Goal: Transaction & Acquisition: Purchase product/service

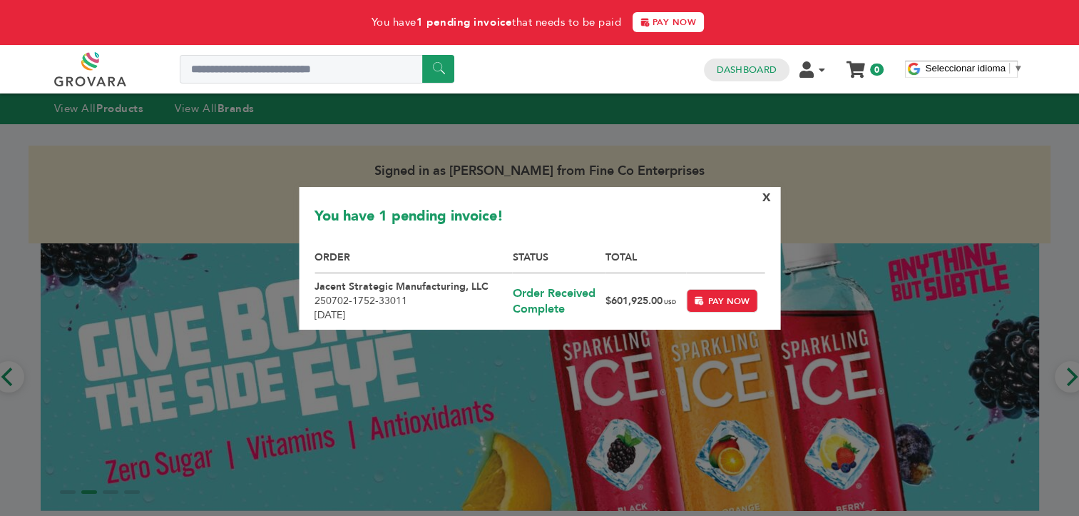
click at [767, 198] on span "X" at bounding box center [766, 197] width 9 height 16
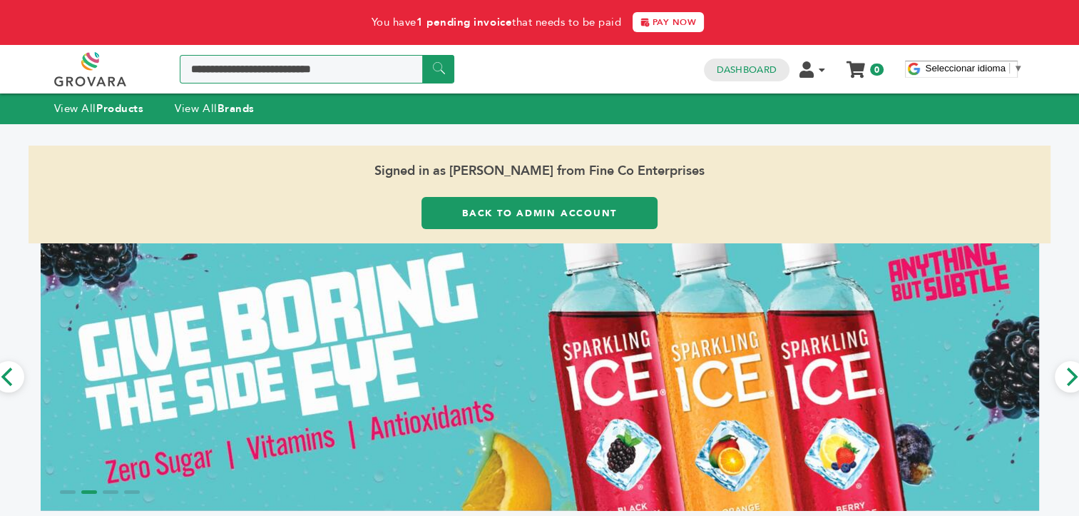
click at [297, 69] on input "Search a product or brand..." at bounding box center [317, 69] width 275 height 29
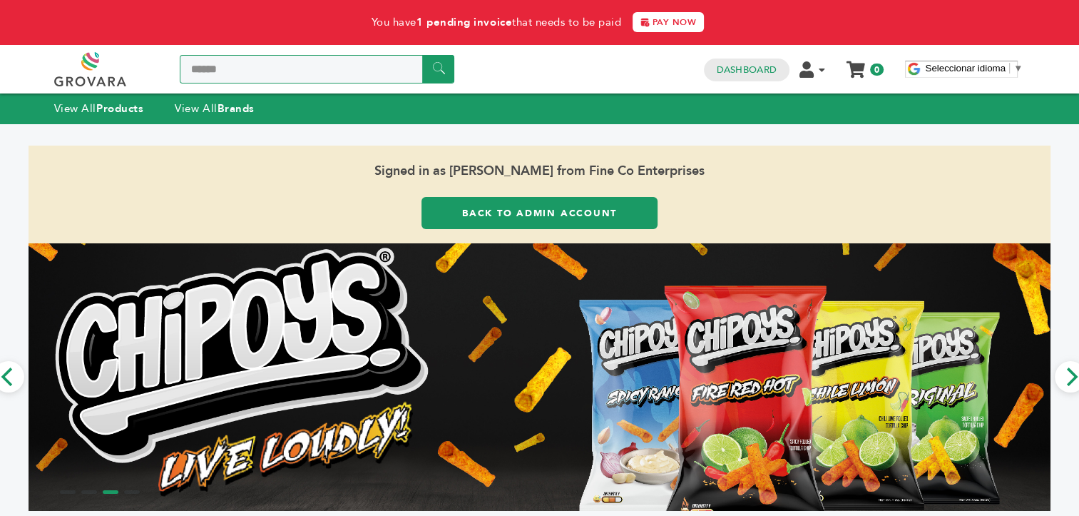
type input "******"
click at [422, 55] on input "******" at bounding box center [438, 69] width 32 height 28
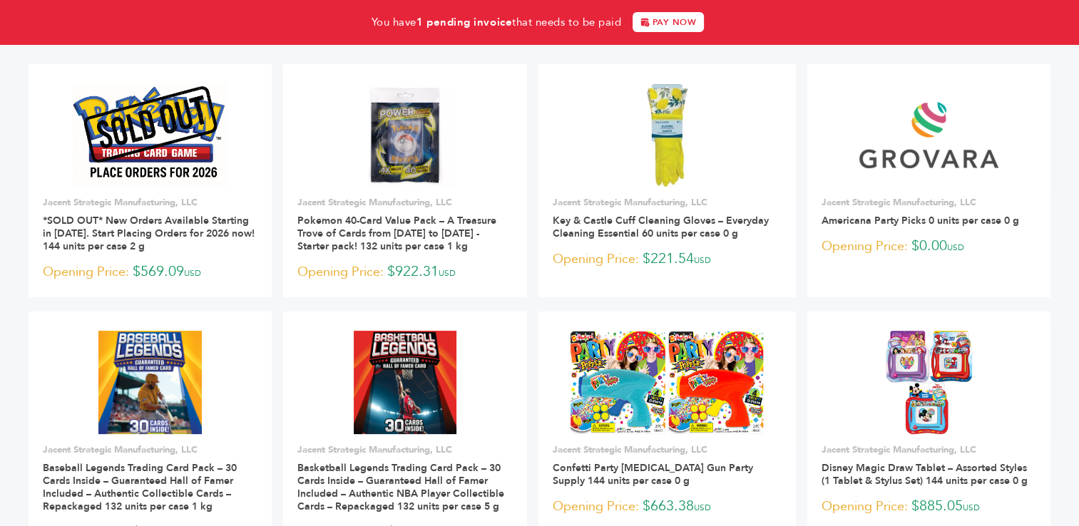
scroll to position [226, 0]
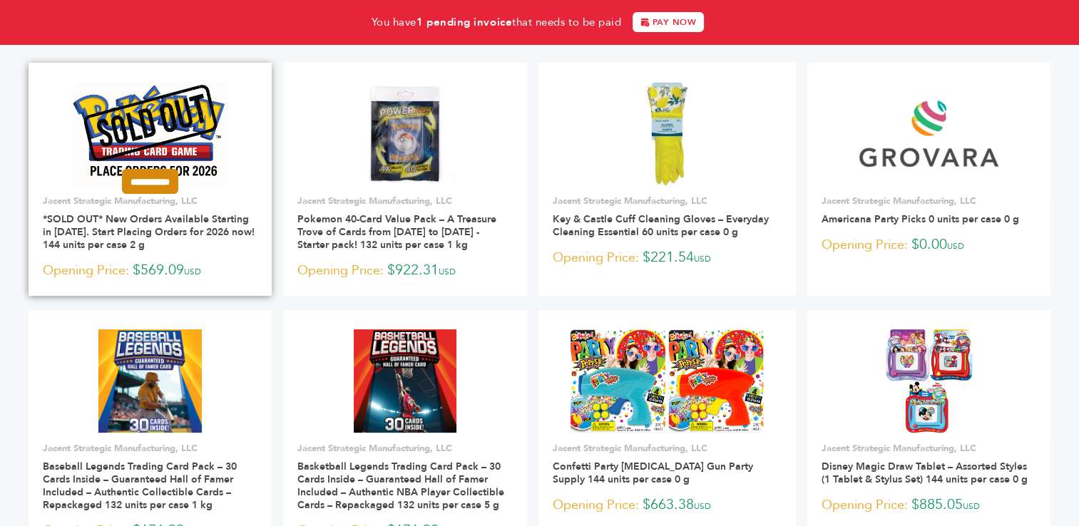
click at [160, 184] on input "**********" at bounding box center [150, 181] width 56 height 25
click at [159, 208] on input "********" at bounding box center [150, 209] width 71 height 15
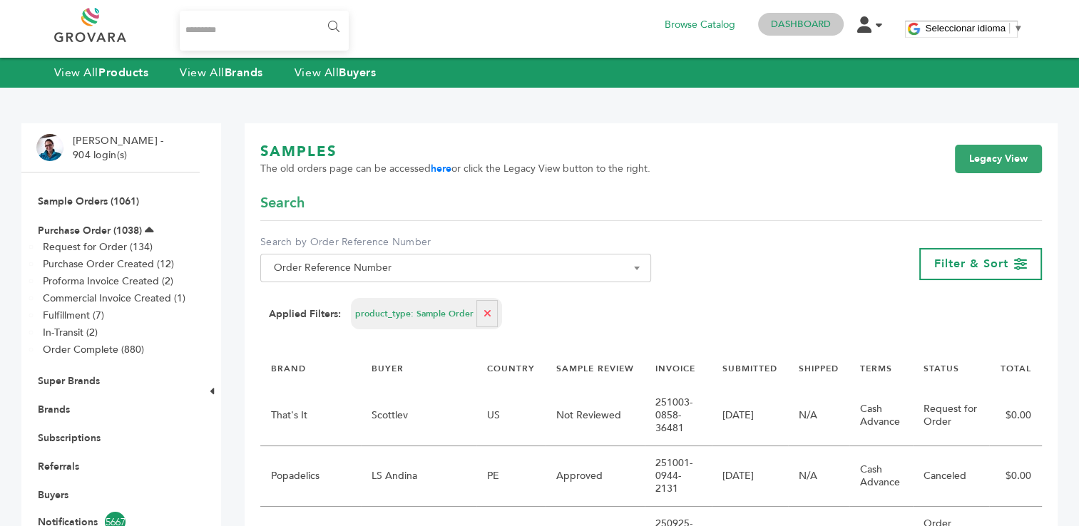
click at [793, 22] on link "Dashboard" at bounding box center [801, 24] width 60 height 13
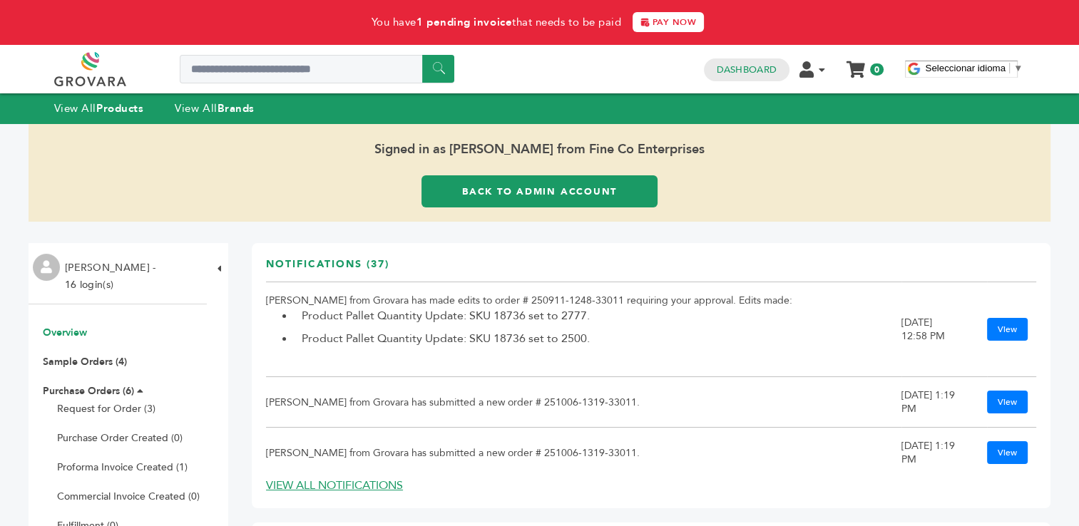
click at [525, 190] on link "Back to Admin Account" at bounding box center [540, 191] width 236 height 32
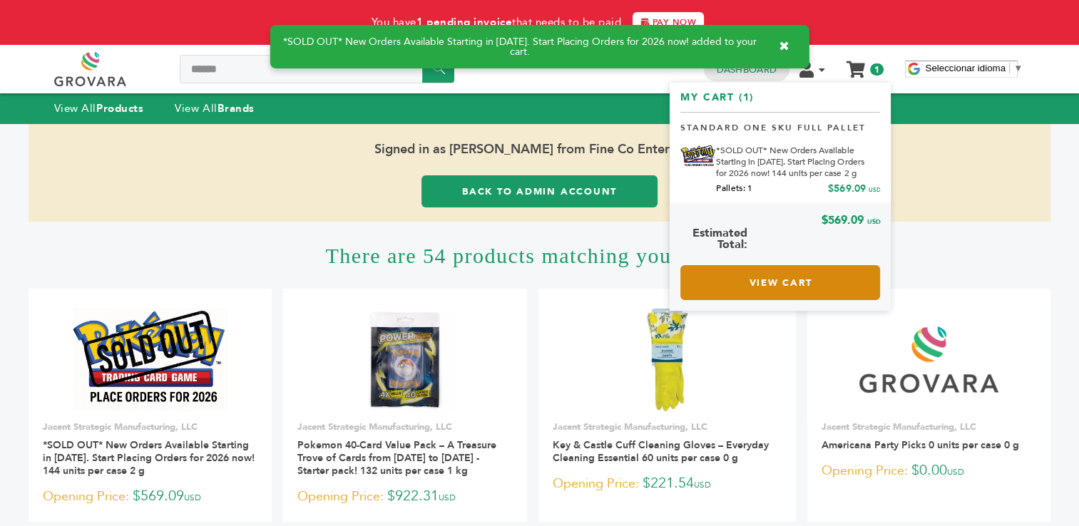
click at [798, 281] on link "View Cart" at bounding box center [780, 282] width 200 height 35
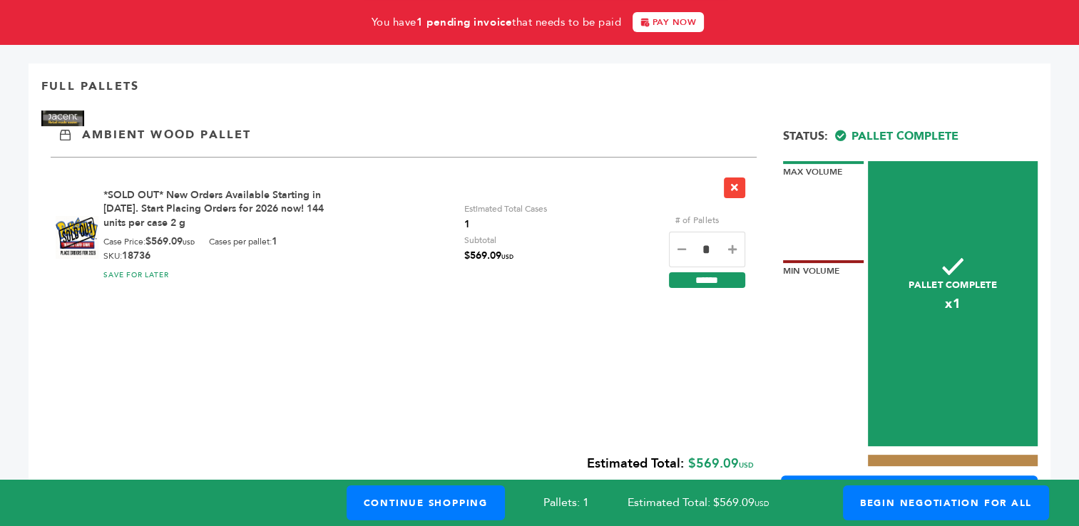
scroll to position [426, 0]
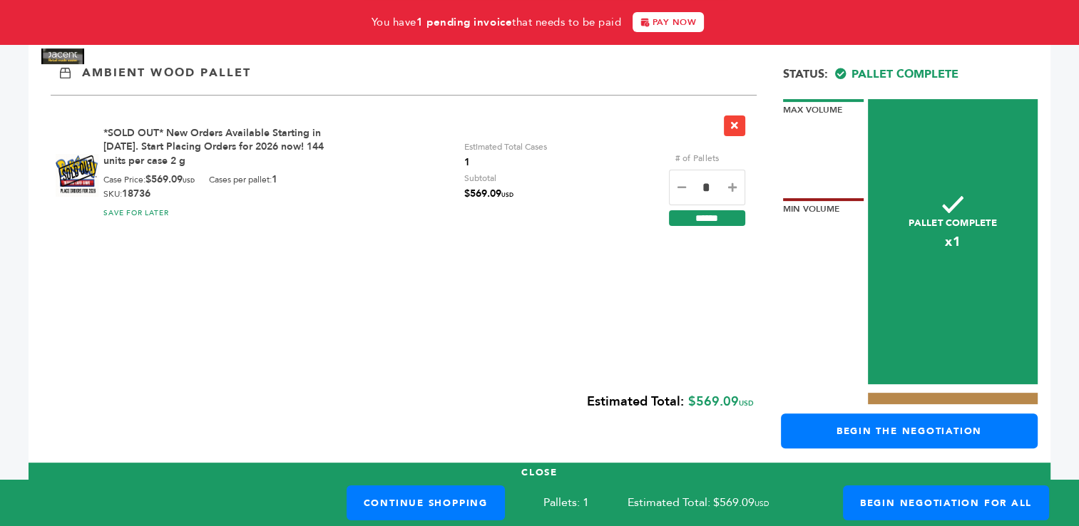
click at [733, 185] on icon at bounding box center [732, 188] width 9 height 10
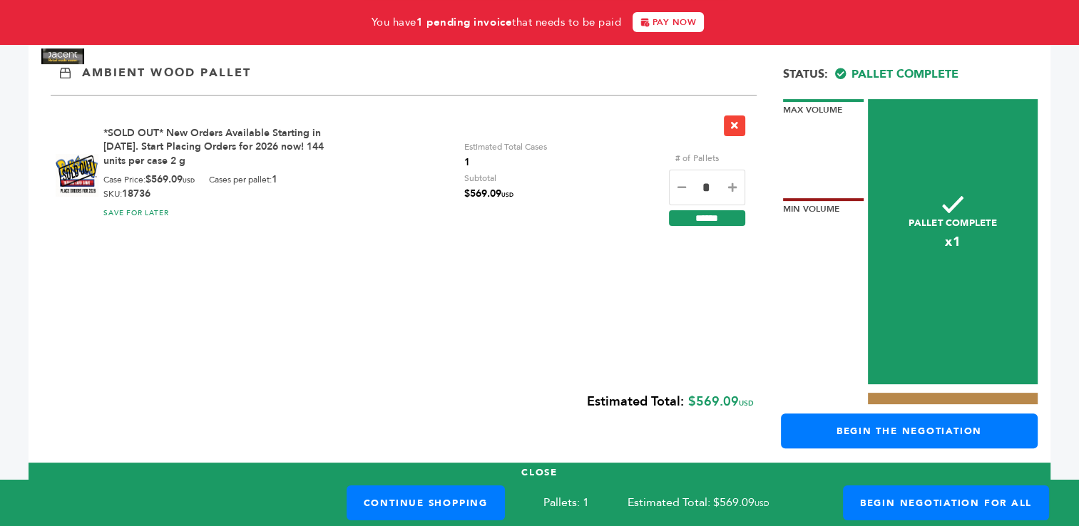
click at [733, 185] on icon at bounding box center [732, 188] width 9 height 10
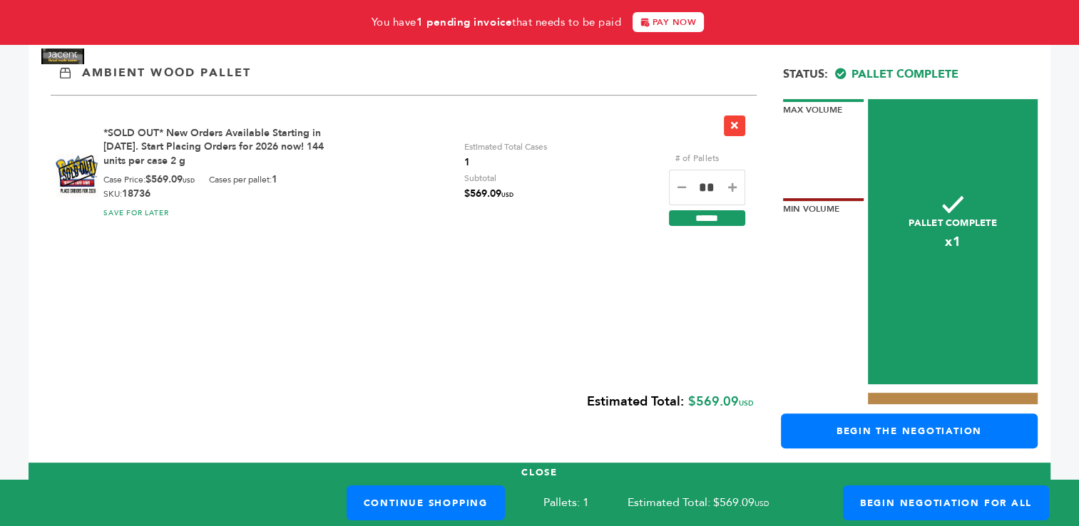
click at [733, 185] on icon at bounding box center [732, 188] width 9 height 10
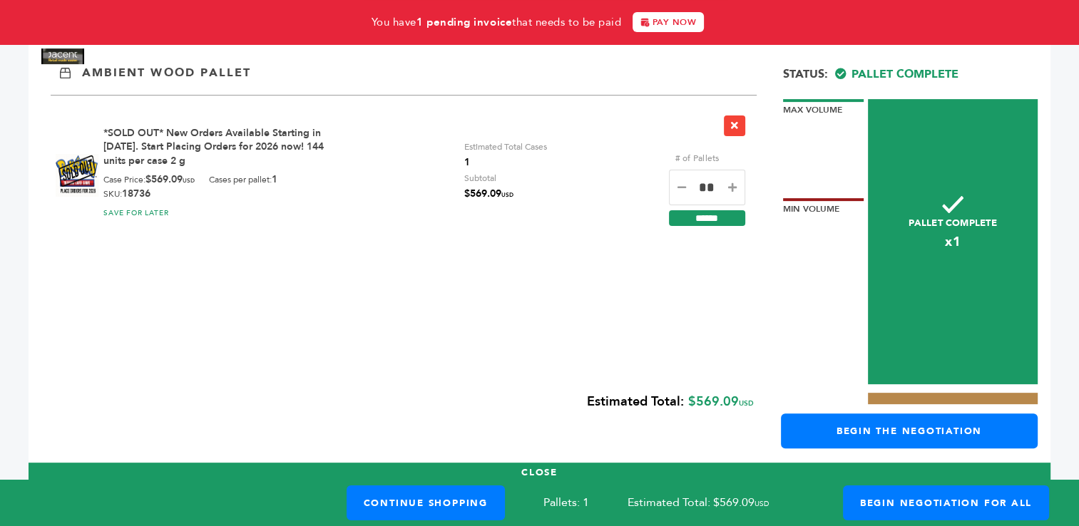
click at [733, 185] on icon at bounding box center [732, 188] width 9 height 10
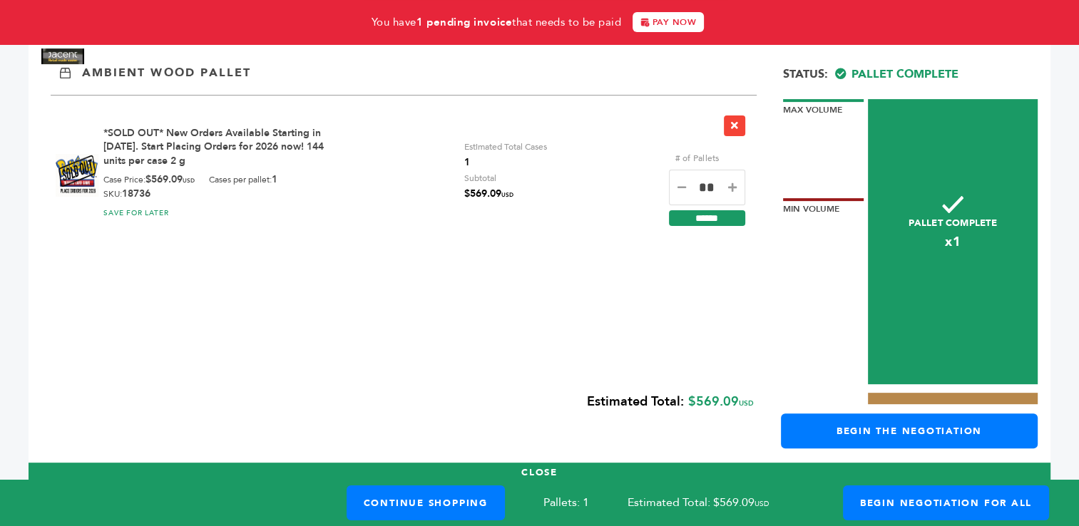
click at [733, 185] on icon at bounding box center [732, 188] width 9 height 10
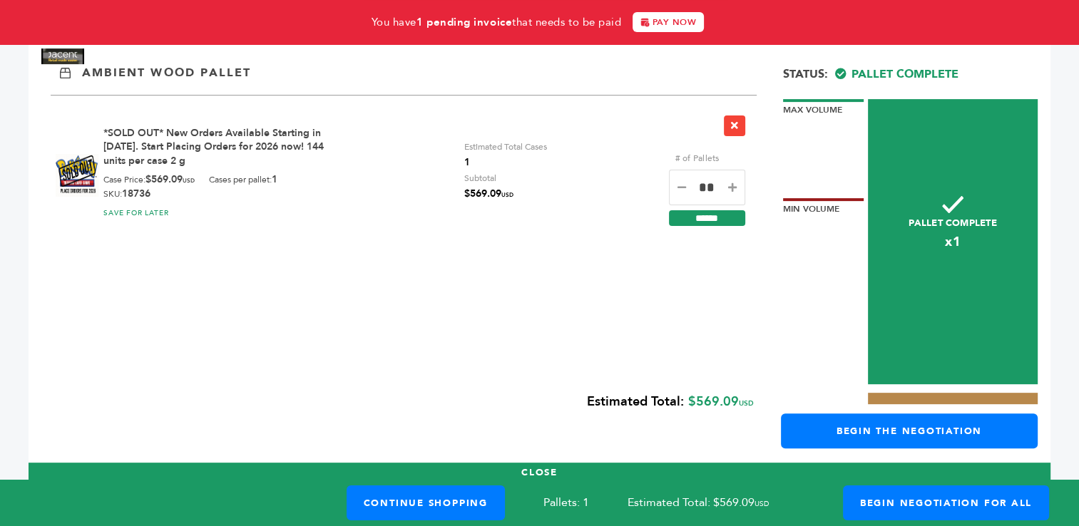
click at [733, 185] on icon at bounding box center [732, 188] width 9 height 10
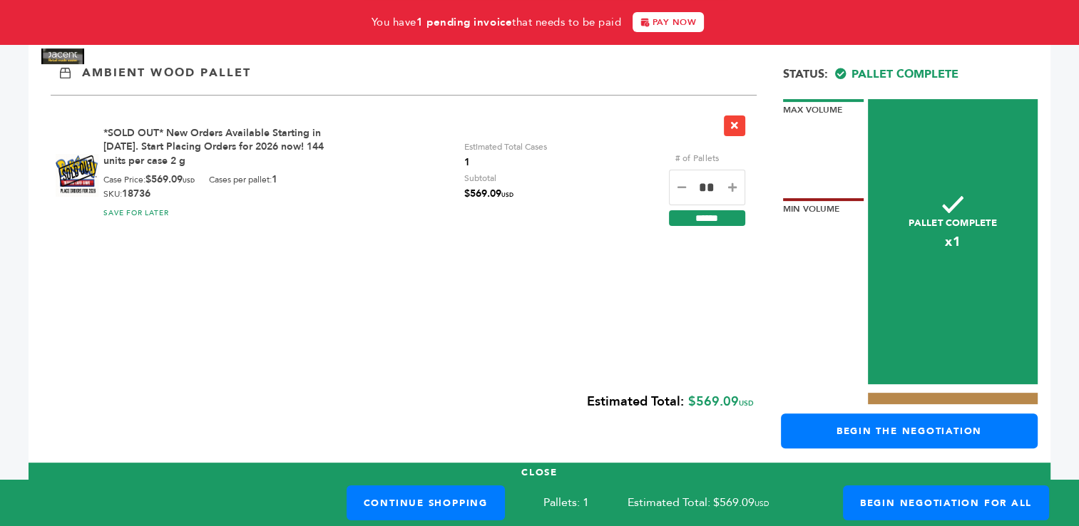
click at [733, 185] on icon at bounding box center [732, 188] width 9 height 10
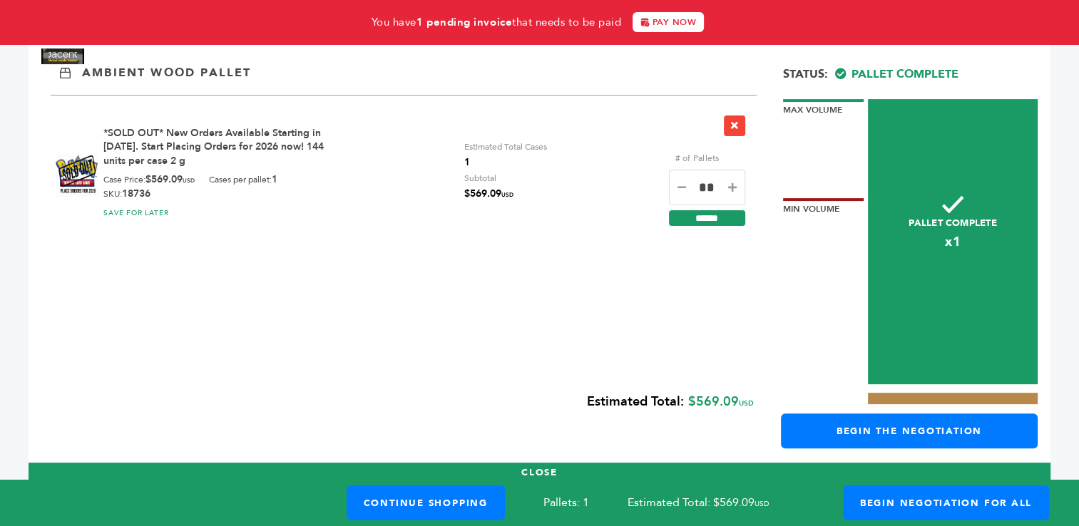
click at [733, 185] on icon at bounding box center [732, 188] width 9 height 10
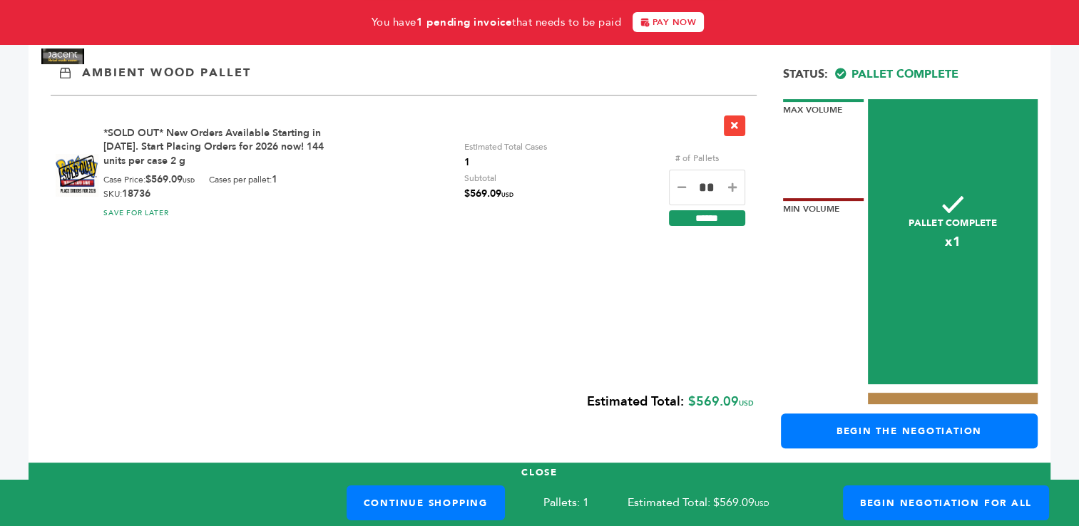
click at [733, 185] on icon at bounding box center [732, 188] width 9 height 10
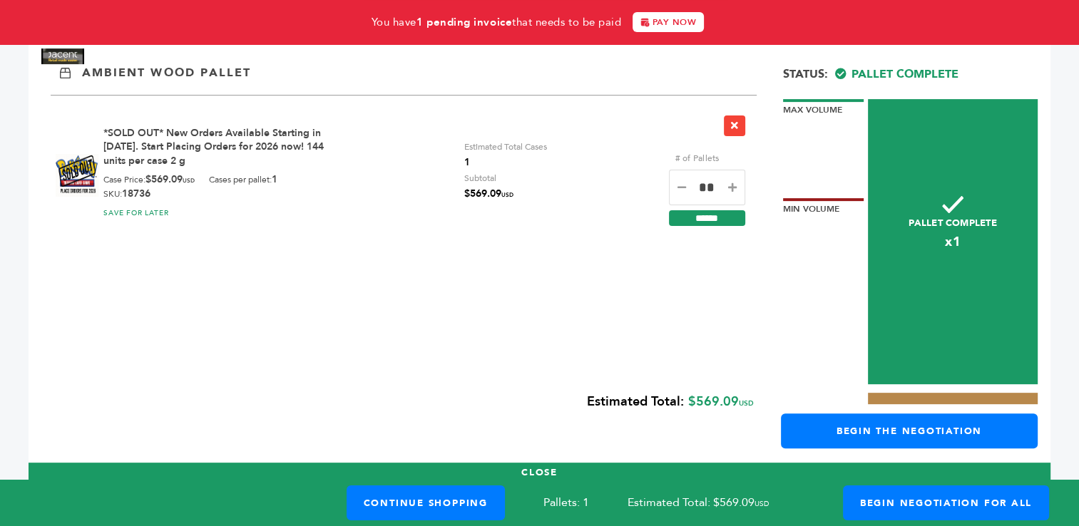
click at [733, 185] on icon at bounding box center [732, 188] width 9 height 10
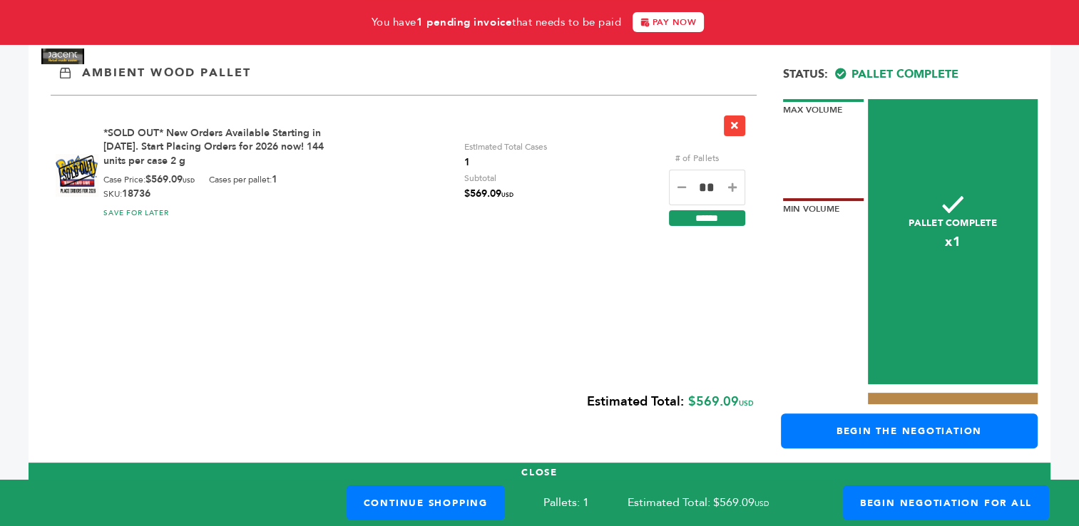
click at [733, 185] on icon at bounding box center [732, 188] width 9 height 10
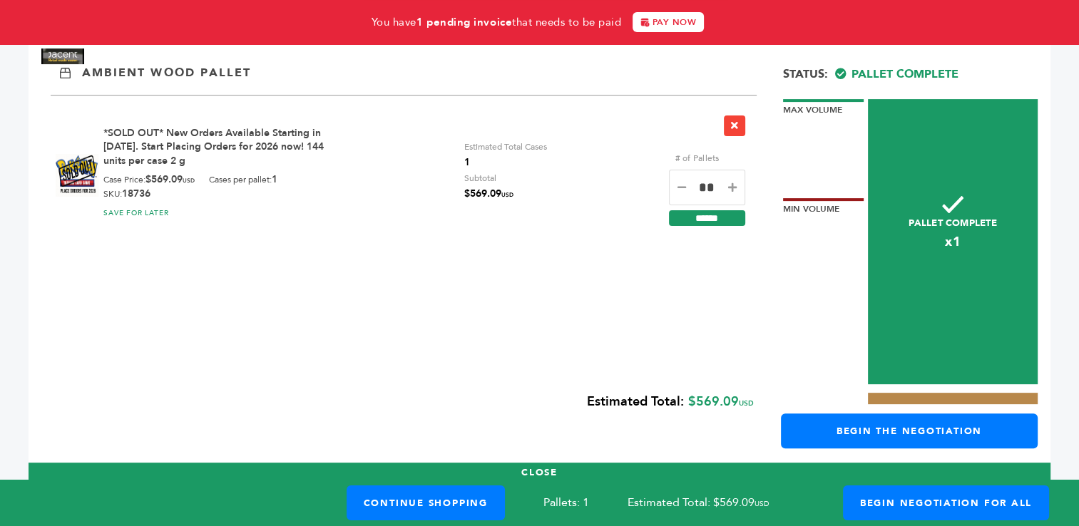
click at [733, 185] on icon at bounding box center [732, 188] width 9 height 10
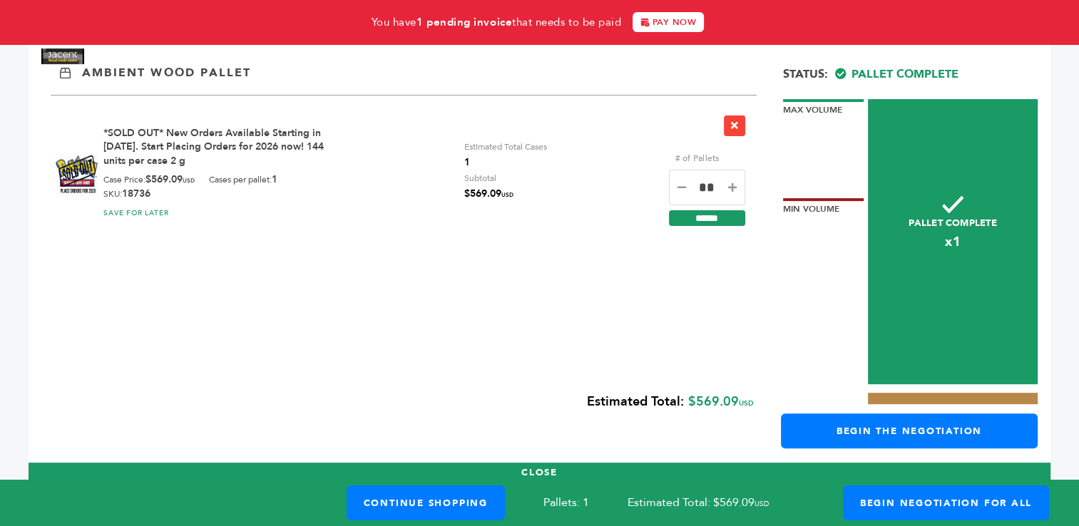
click at [733, 185] on icon at bounding box center [732, 188] width 9 height 10
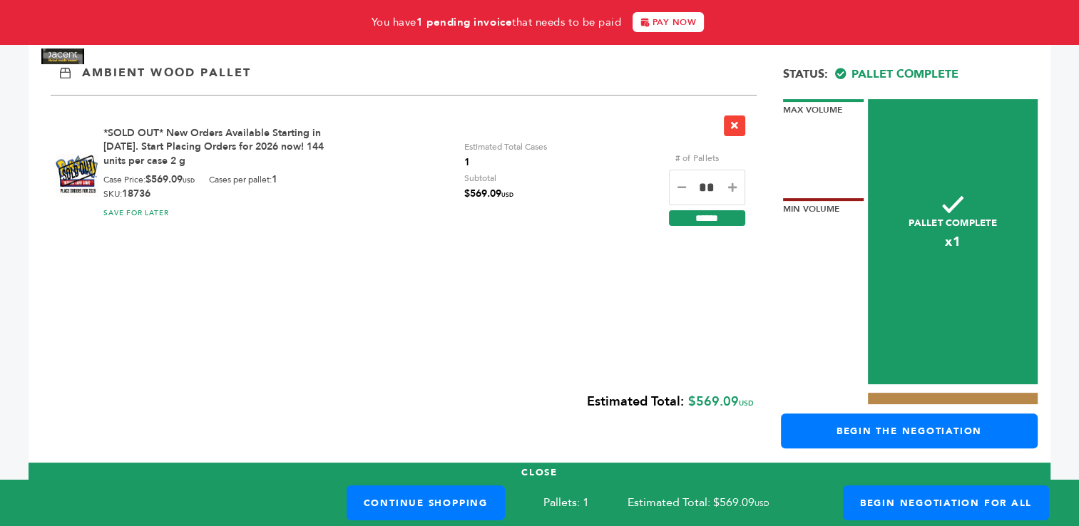
click at [733, 185] on icon at bounding box center [732, 188] width 9 height 10
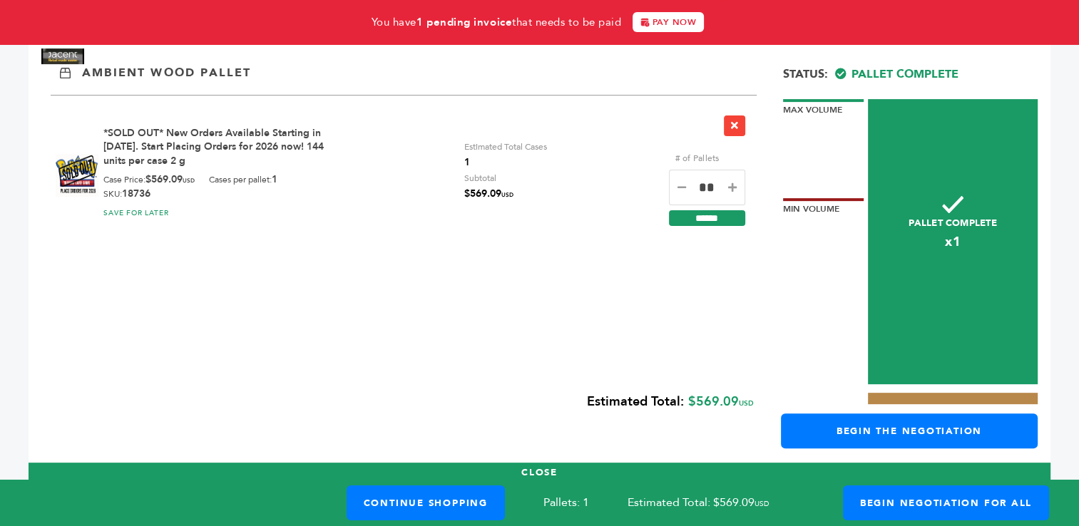
click at [733, 185] on icon at bounding box center [732, 188] width 9 height 10
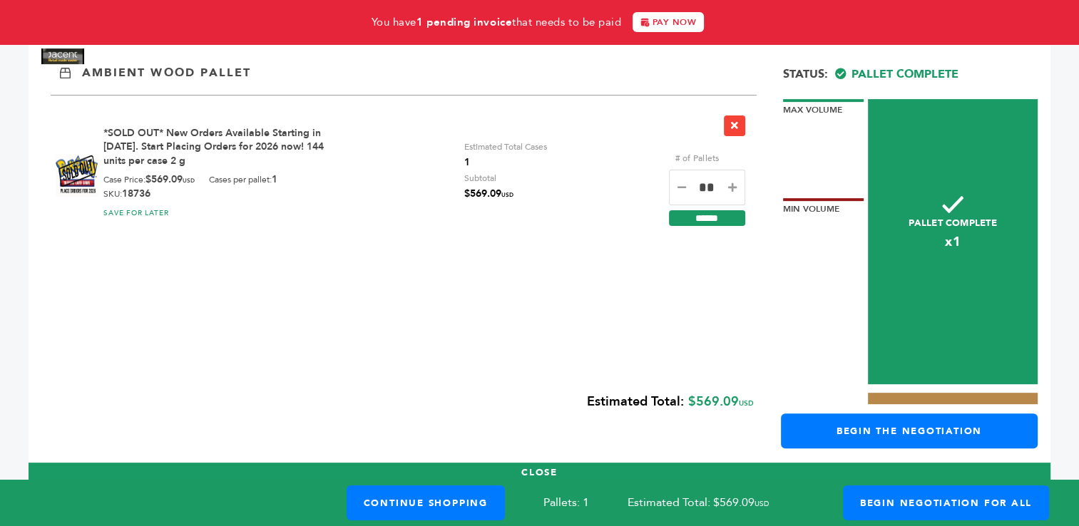
click at [730, 190] on icon at bounding box center [732, 188] width 9 height 10
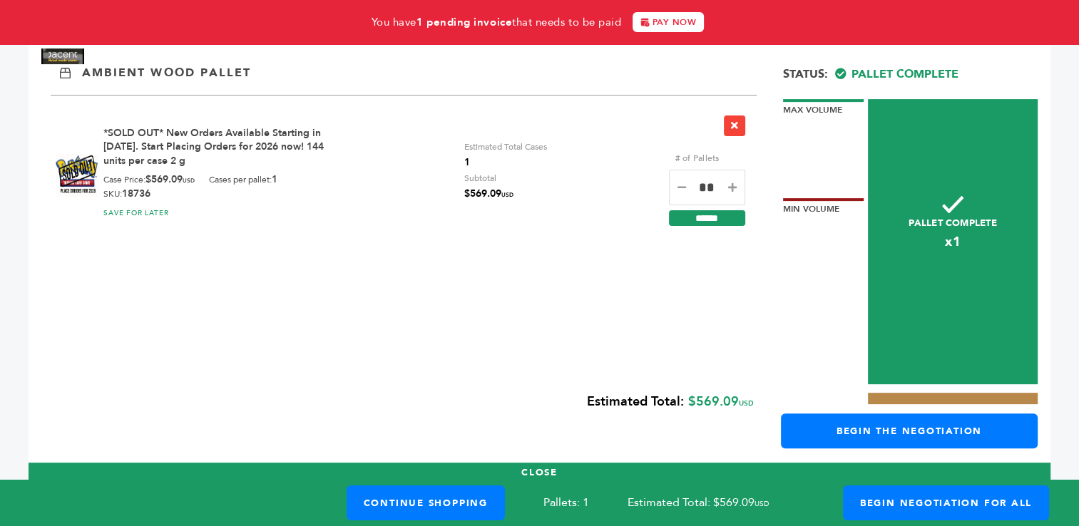
click at [730, 190] on icon at bounding box center [732, 188] width 9 height 10
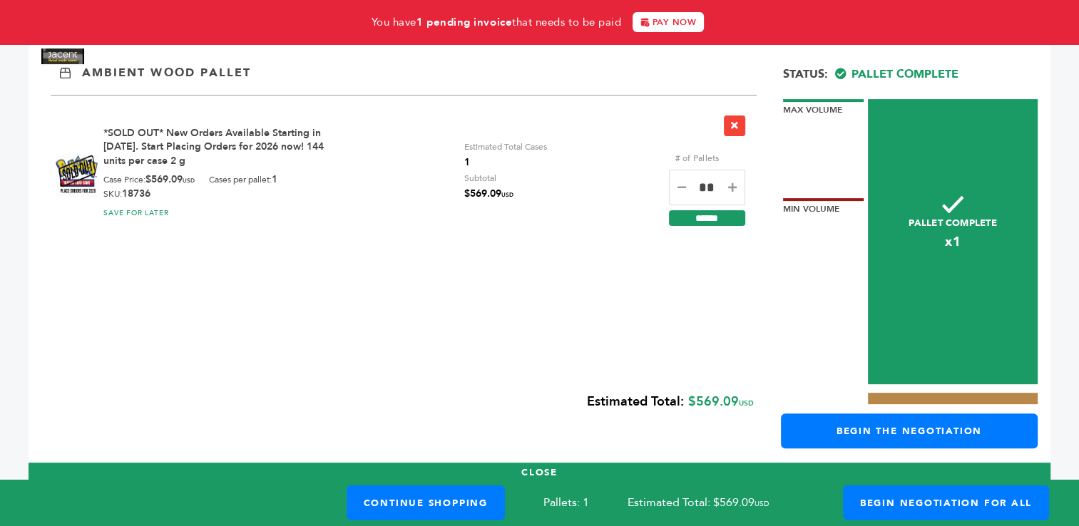
click at [730, 190] on icon at bounding box center [732, 188] width 9 height 10
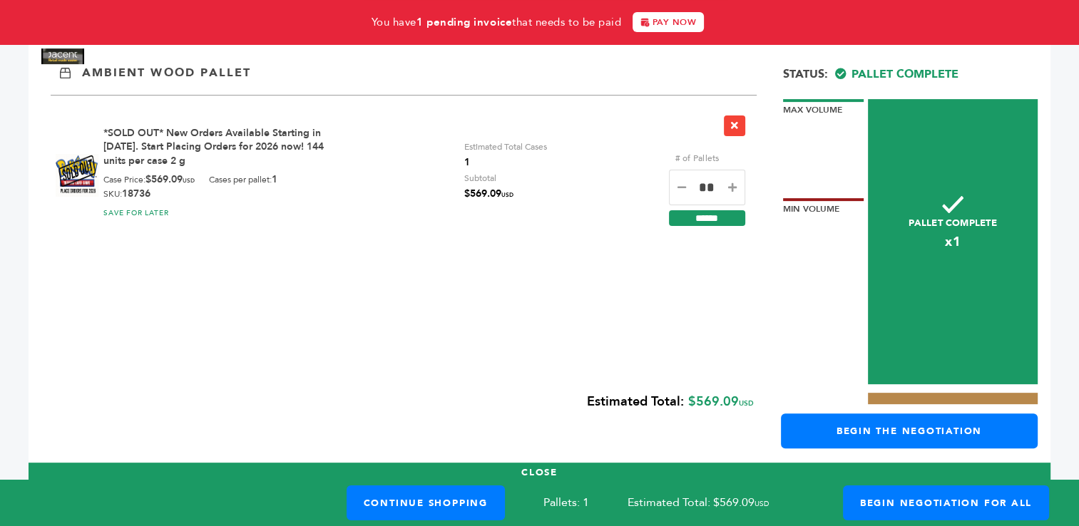
click at [730, 190] on icon at bounding box center [732, 188] width 9 height 10
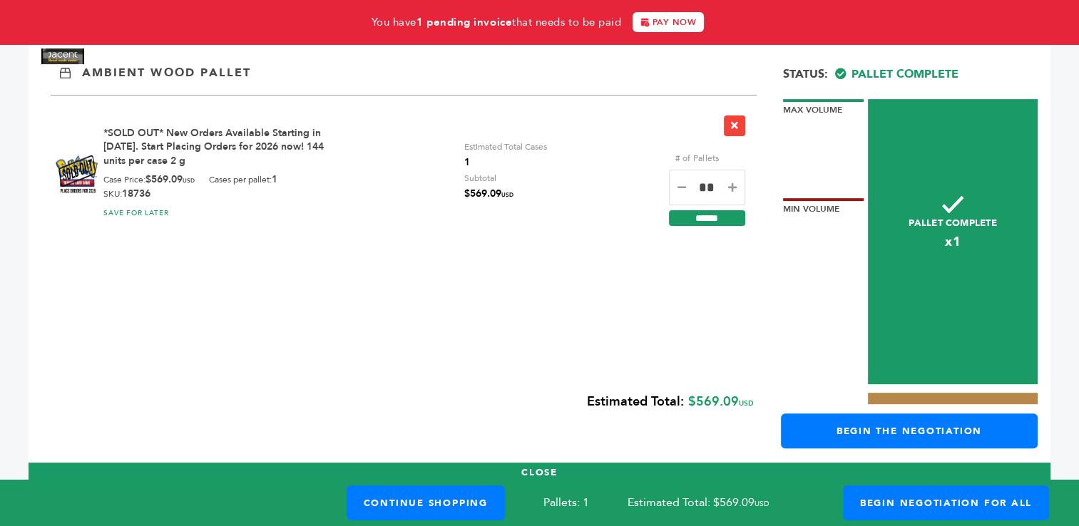
click at [730, 190] on icon at bounding box center [732, 188] width 9 height 10
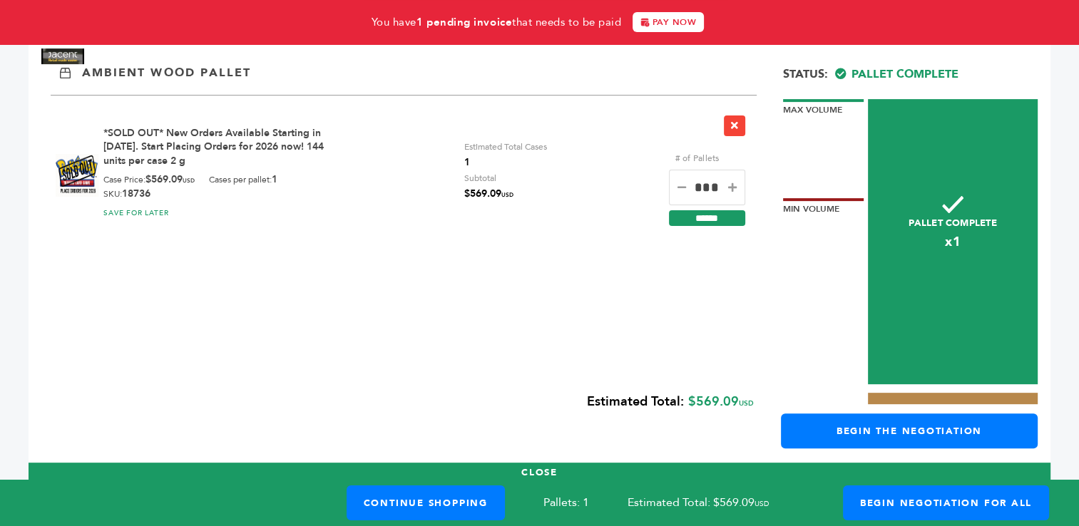
click at [730, 190] on icon at bounding box center [732, 188] width 9 height 10
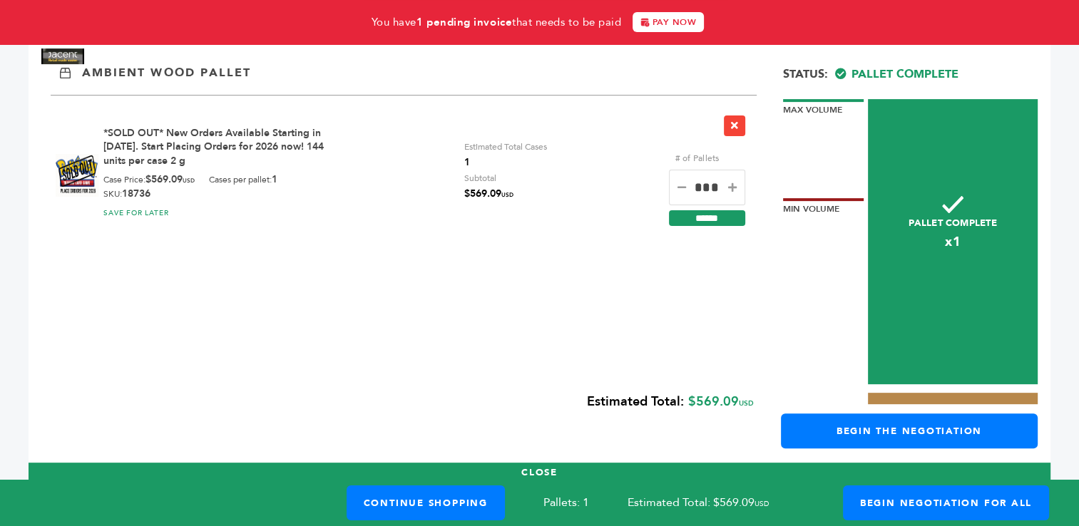
click at [730, 190] on icon at bounding box center [732, 188] width 9 height 10
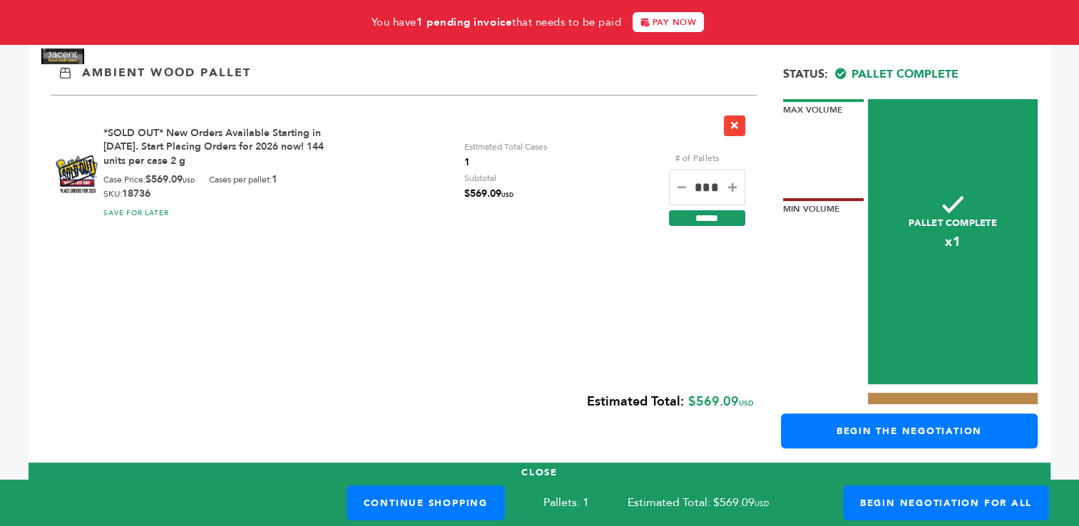
click at [730, 190] on icon at bounding box center [732, 188] width 9 height 10
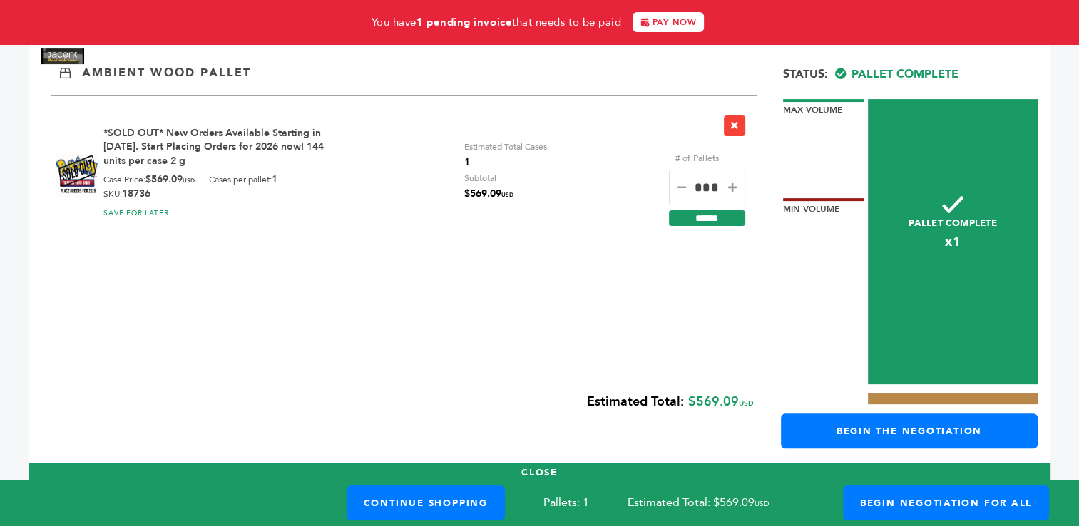
click at [730, 190] on icon at bounding box center [732, 188] width 9 height 10
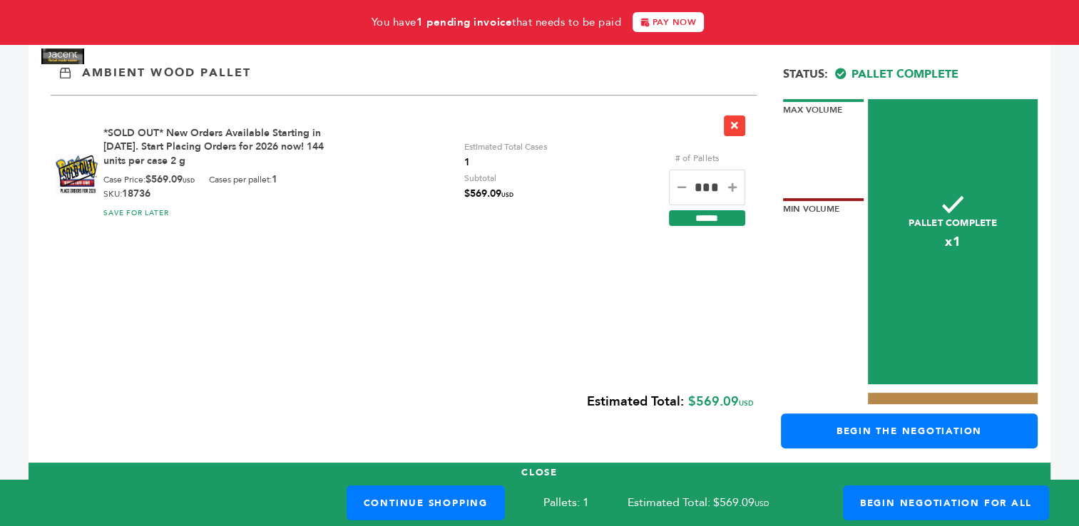
click at [730, 190] on icon at bounding box center [732, 188] width 9 height 10
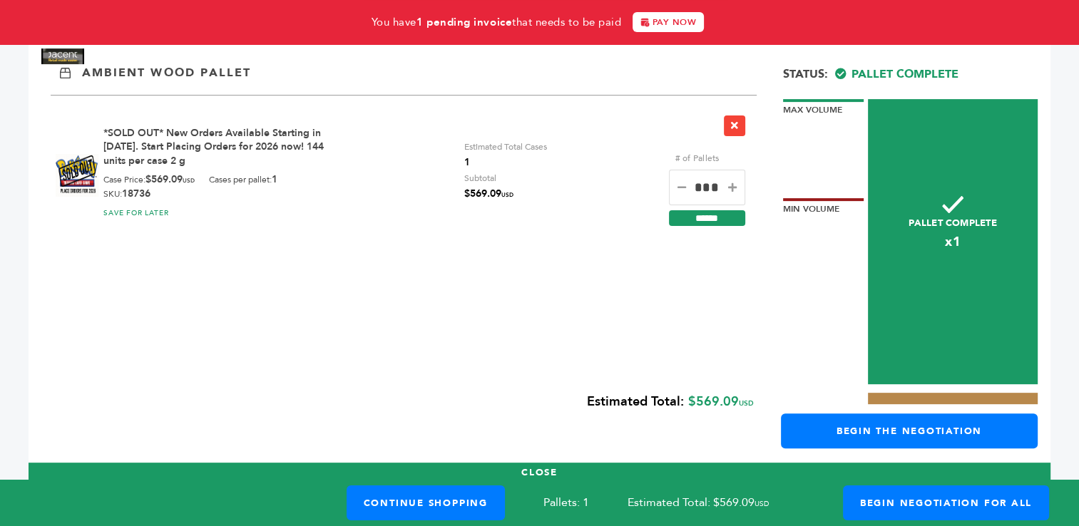
click at [730, 190] on icon at bounding box center [732, 188] width 9 height 10
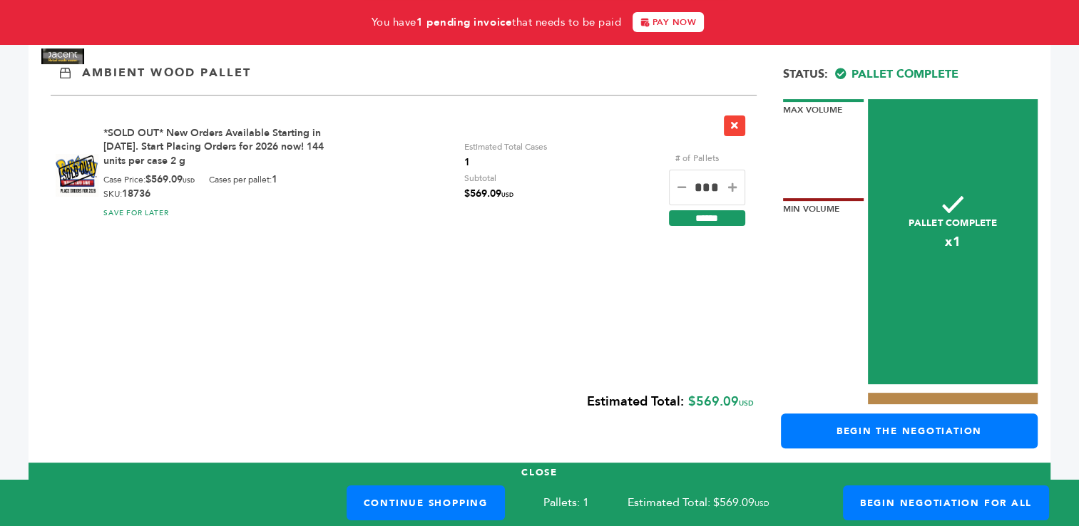
click at [730, 190] on icon at bounding box center [732, 188] width 9 height 10
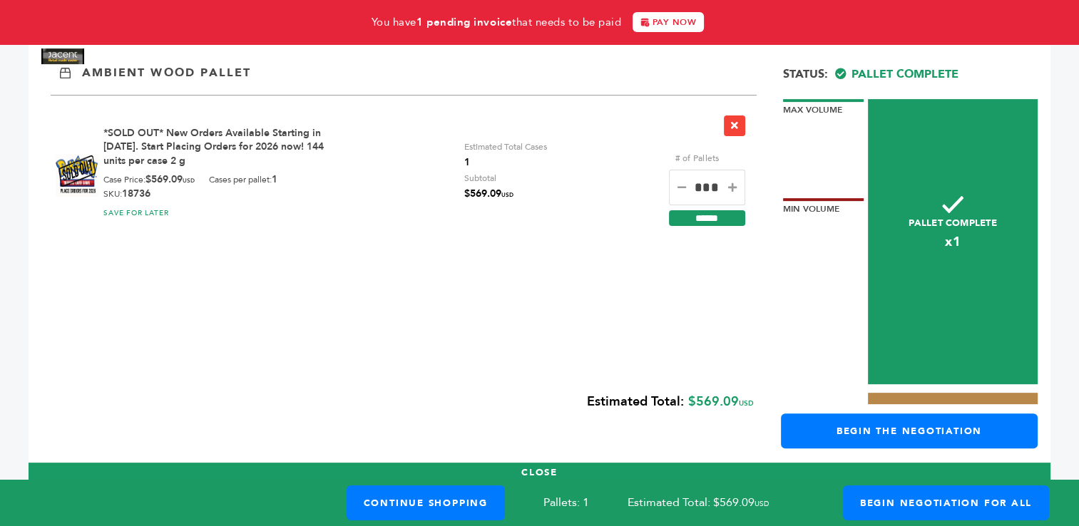
click at [730, 190] on icon at bounding box center [732, 188] width 9 height 10
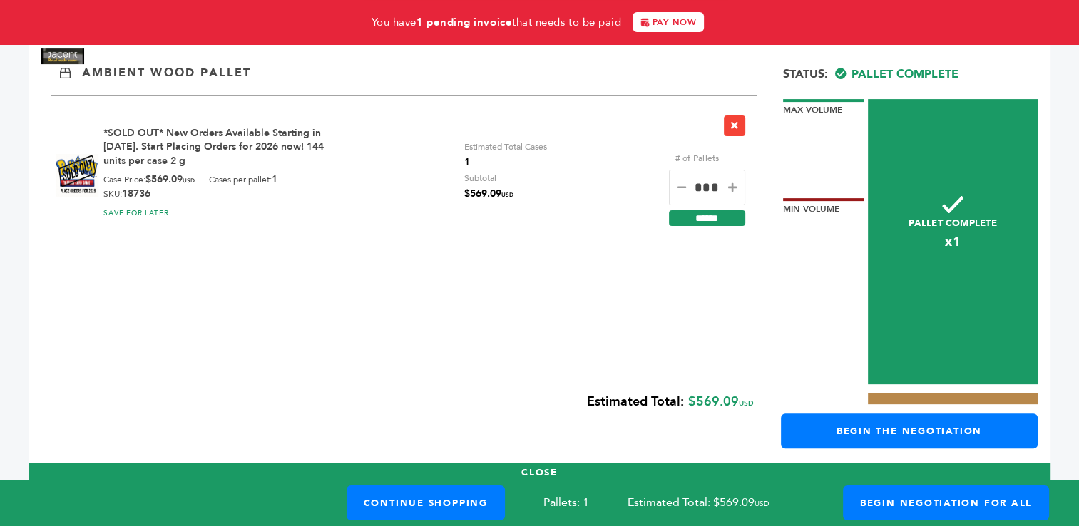
click at [730, 190] on icon at bounding box center [732, 188] width 9 height 10
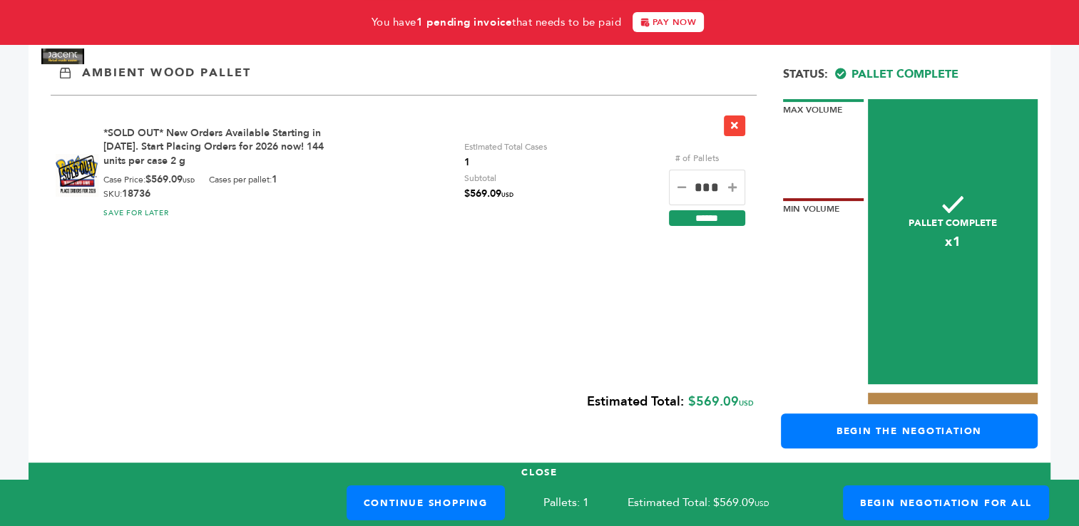
click at [730, 190] on icon at bounding box center [732, 188] width 9 height 10
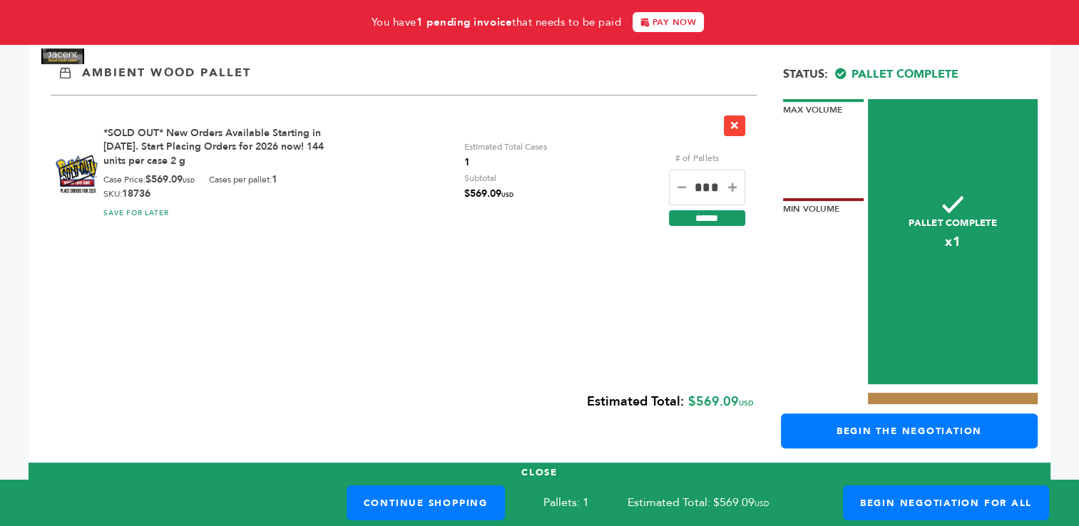
click at [730, 190] on icon at bounding box center [732, 188] width 9 height 10
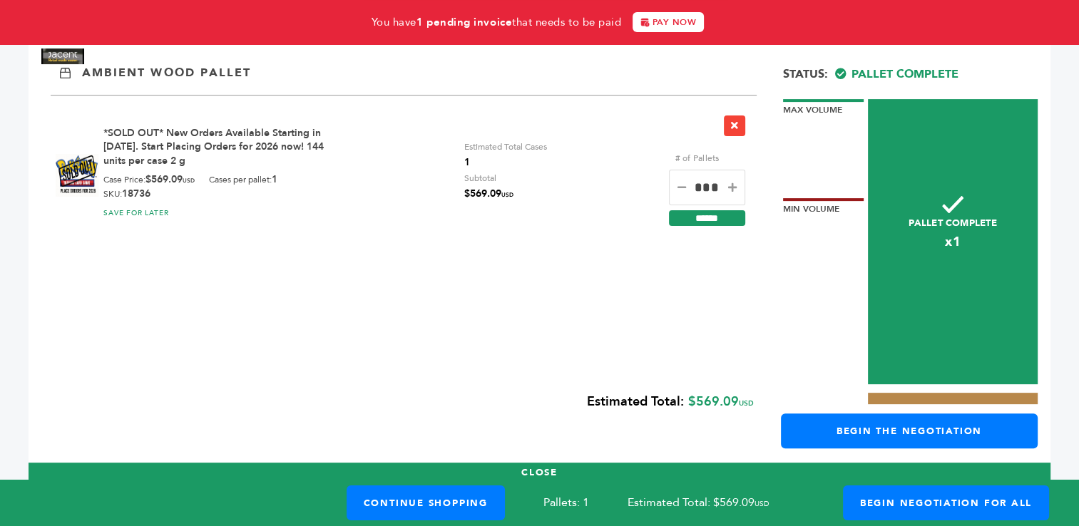
click at [730, 190] on icon at bounding box center [732, 188] width 9 height 10
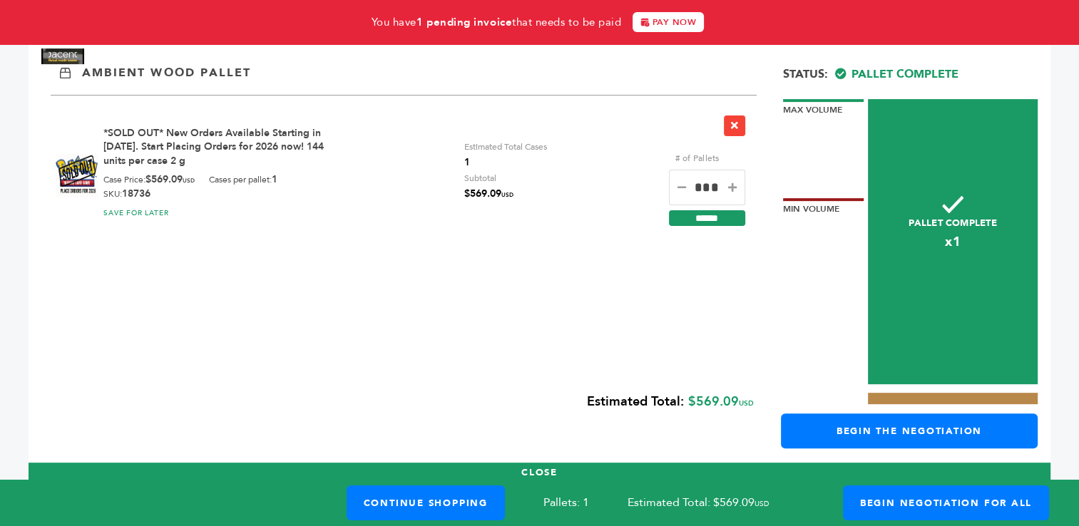
click at [730, 190] on icon at bounding box center [732, 188] width 9 height 10
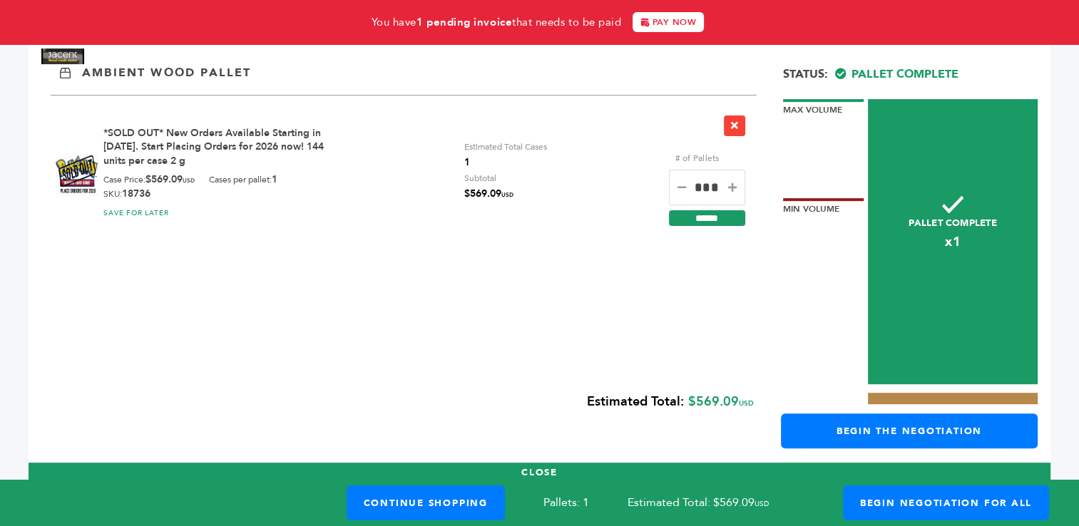
click at [730, 190] on icon at bounding box center [732, 188] width 9 height 10
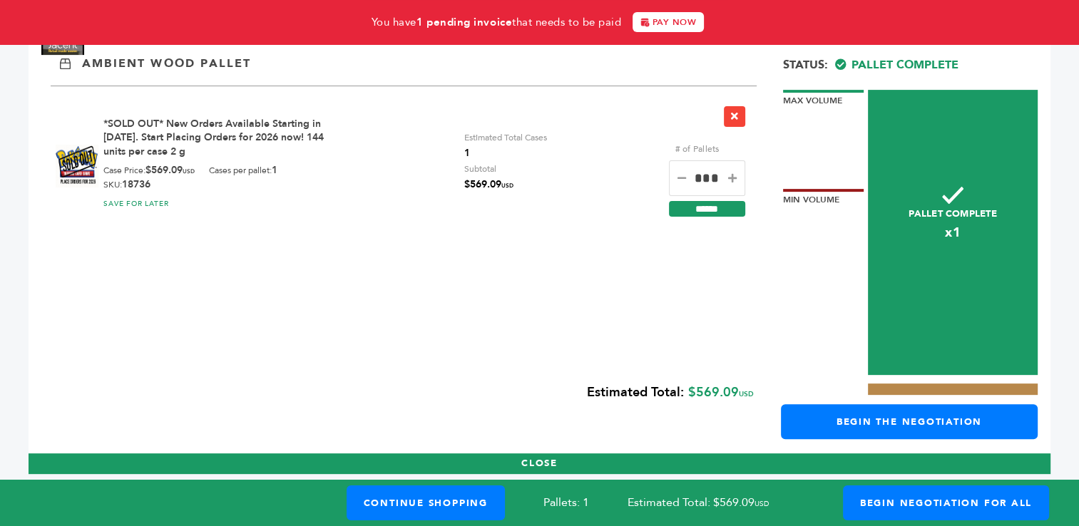
click at [730, 190] on div "***" at bounding box center [707, 176] width 76 height 39
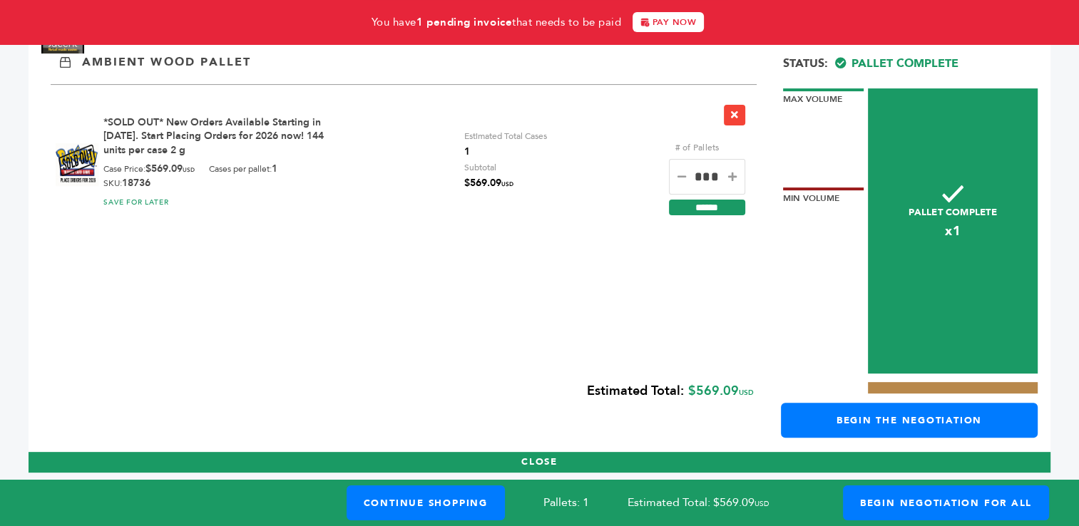
scroll to position [443, 0]
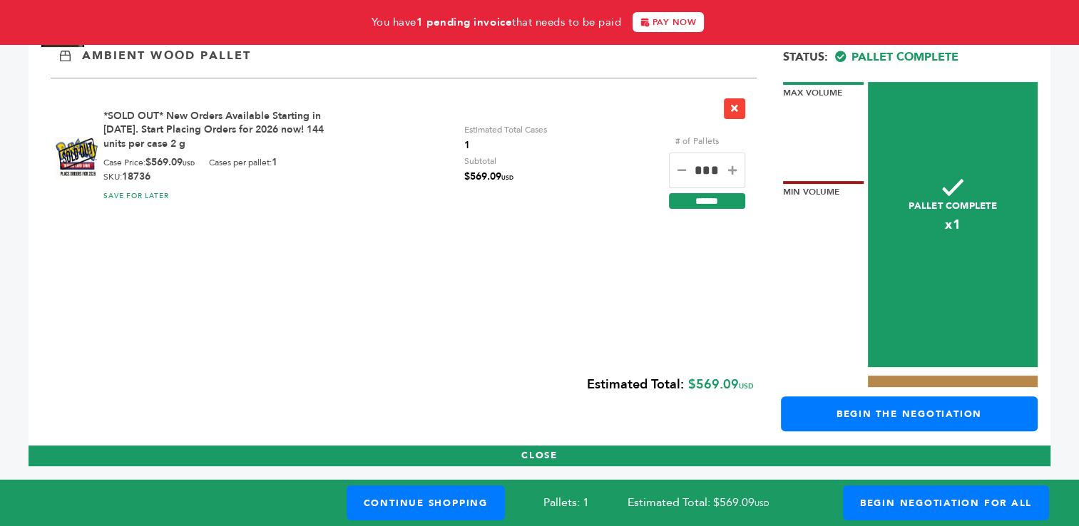
click at [730, 190] on div "******" at bounding box center [707, 198] width 76 height 21
drag, startPoint x: 730, startPoint y: 190, endPoint x: 733, endPoint y: 171, distance: 18.8
click at [733, 171] on icon at bounding box center [732, 170] width 9 height 10
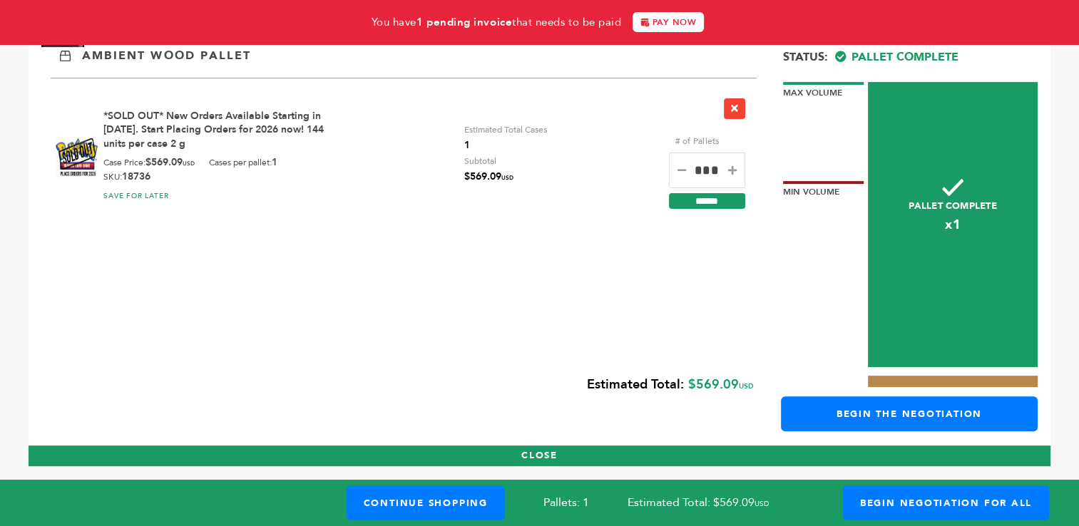
click at [733, 171] on icon at bounding box center [732, 170] width 9 height 10
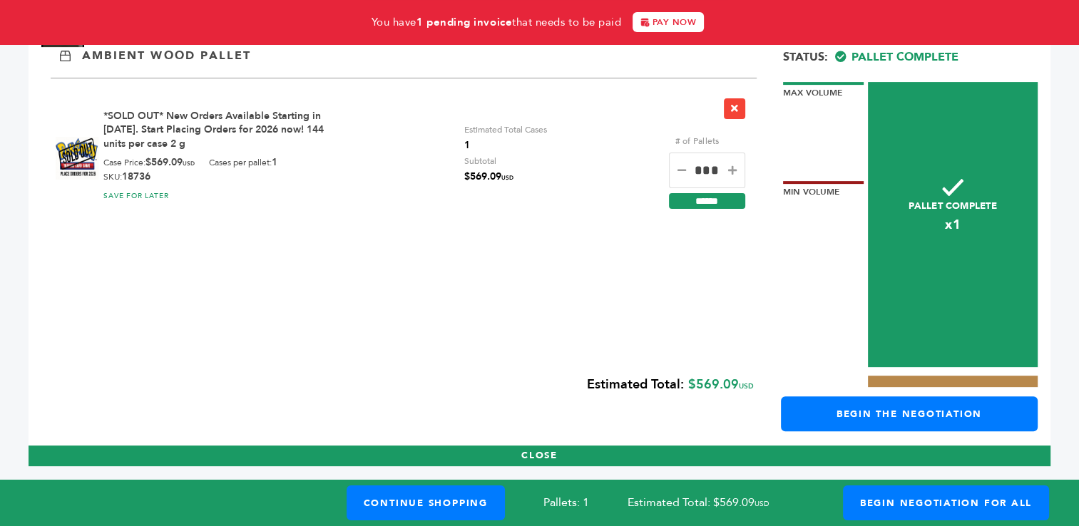
click at [733, 171] on icon at bounding box center [732, 170] width 9 height 10
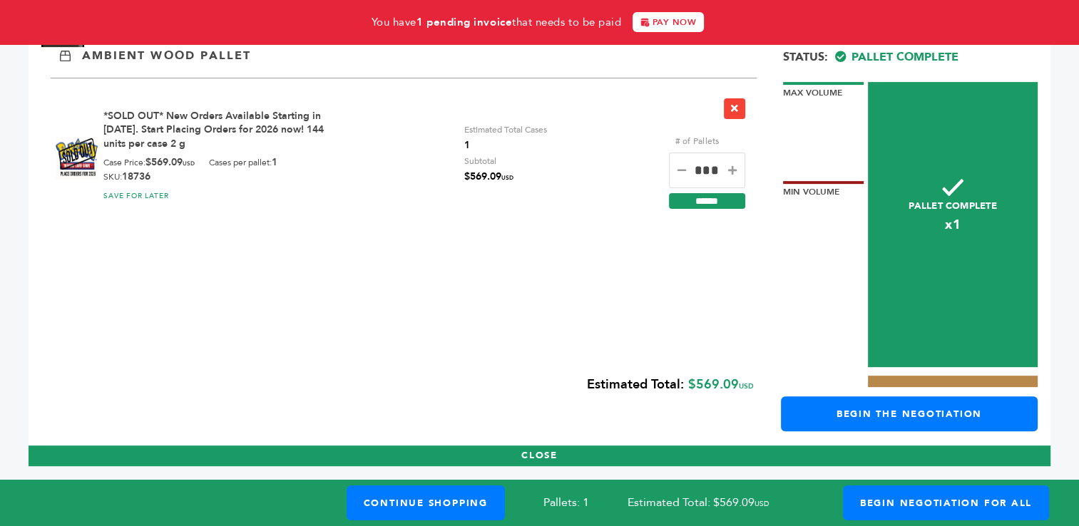
click at [733, 171] on icon at bounding box center [732, 170] width 9 height 10
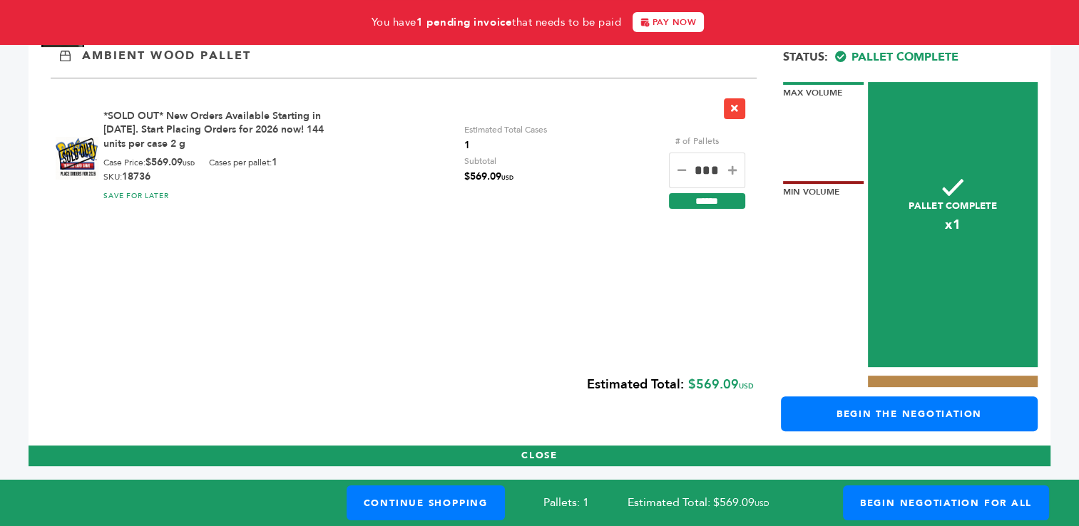
click at [733, 171] on icon at bounding box center [732, 170] width 9 height 10
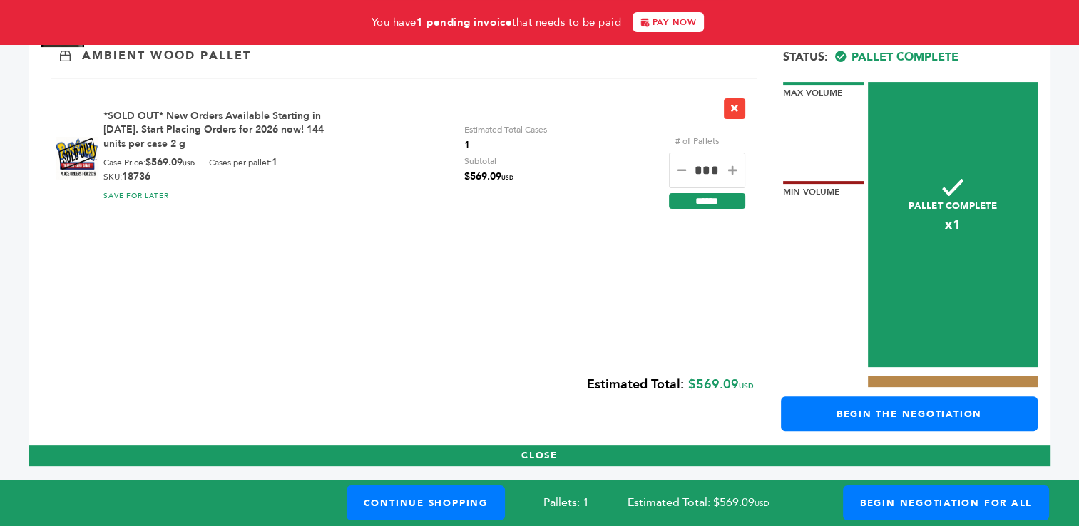
click at [733, 171] on icon at bounding box center [732, 170] width 9 height 10
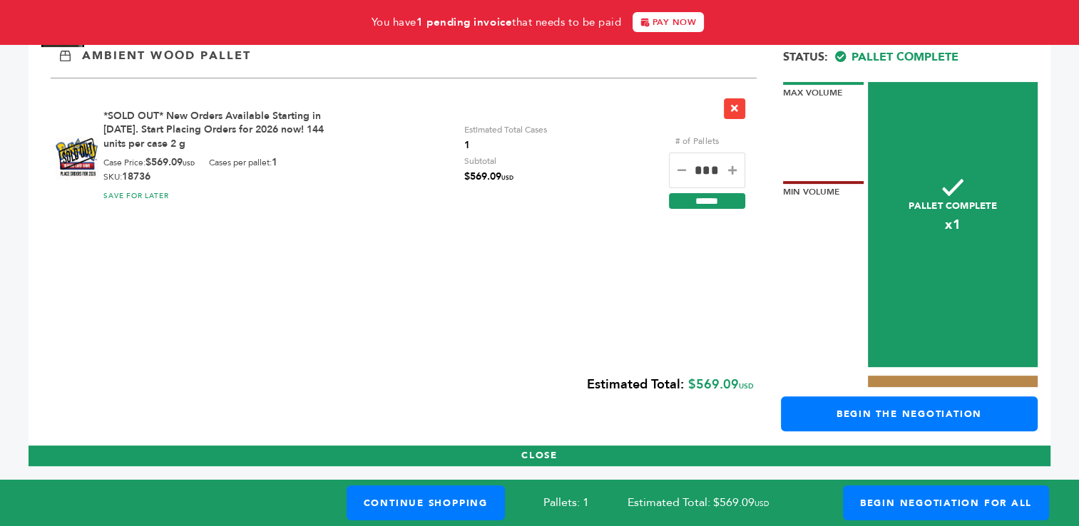
click at [733, 171] on icon at bounding box center [732, 170] width 9 height 10
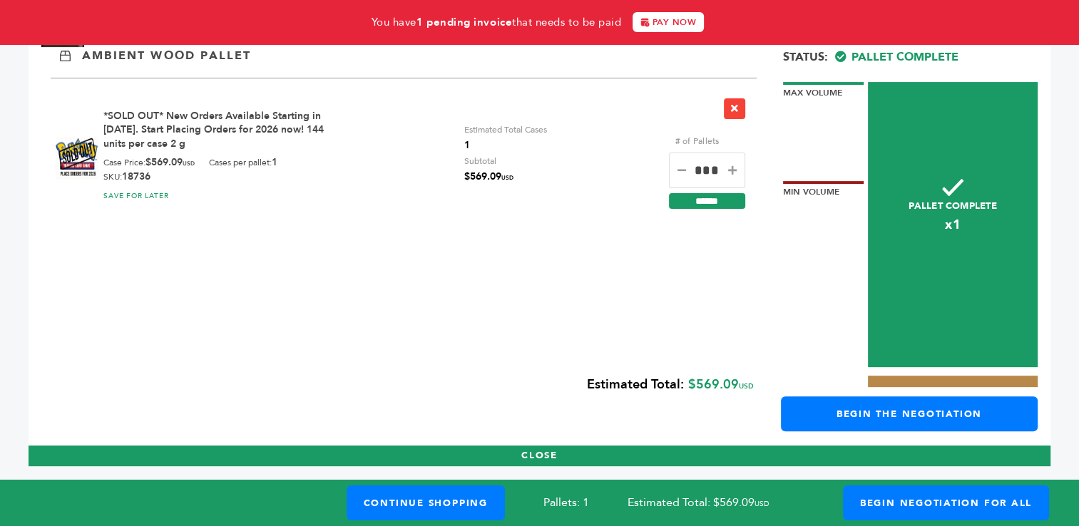
click at [733, 171] on icon at bounding box center [732, 170] width 9 height 10
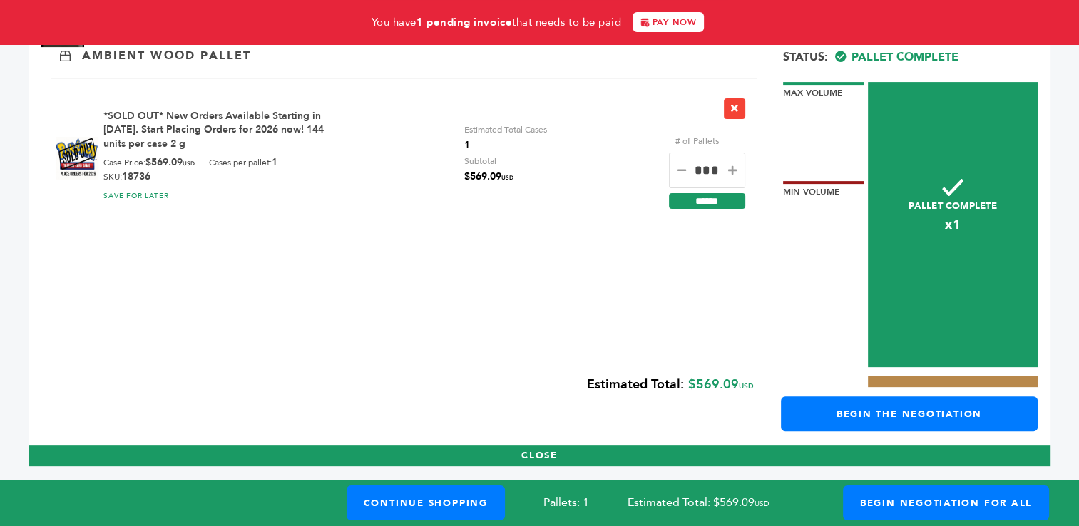
click at [733, 171] on icon at bounding box center [732, 170] width 9 height 10
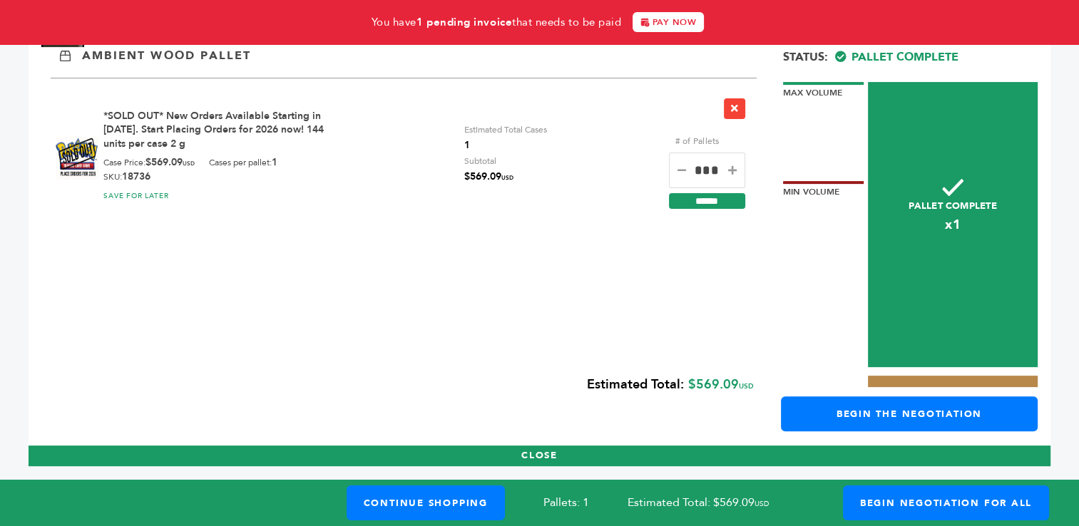
click at [733, 171] on icon at bounding box center [732, 170] width 9 height 10
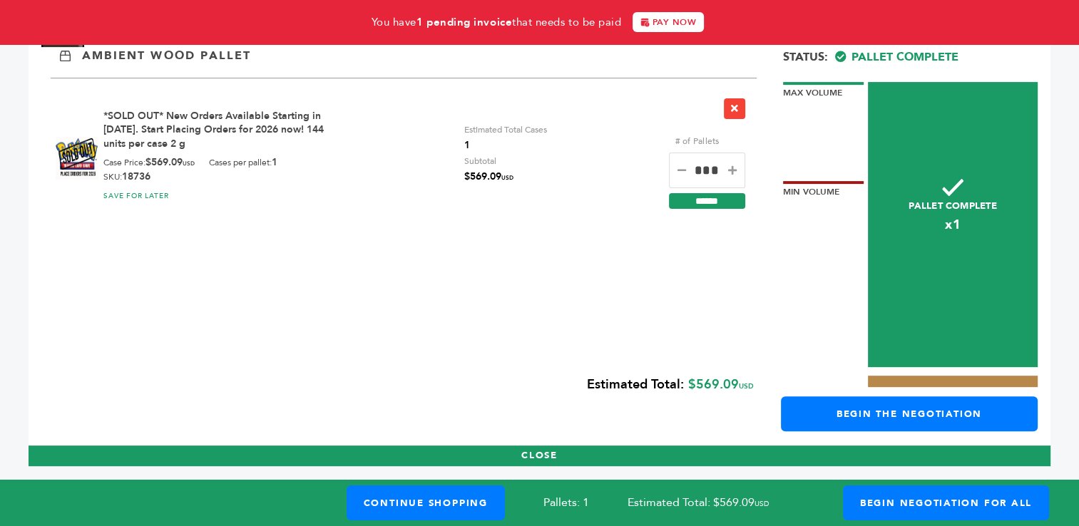
click at [733, 171] on icon at bounding box center [732, 170] width 9 height 10
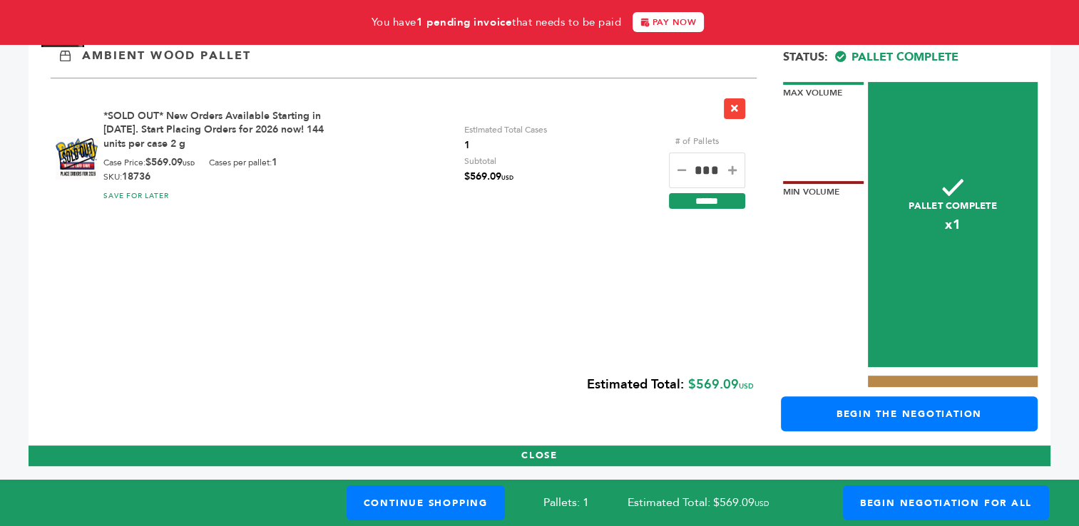
click at [733, 171] on icon at bounding box center [732, 170] width 9 height 10
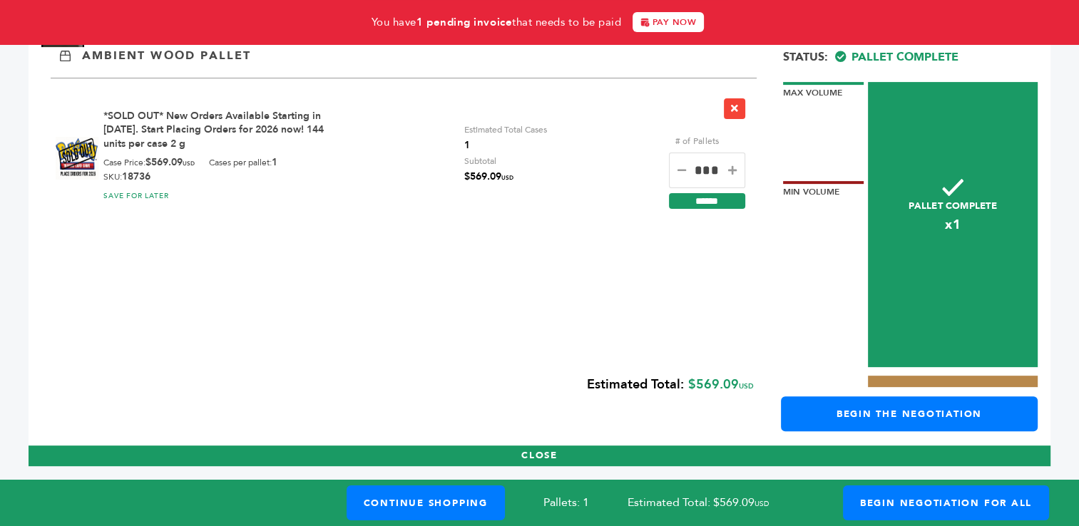
click at [733, 171] on icon at bounding box center [732, 170] width 9 height 10
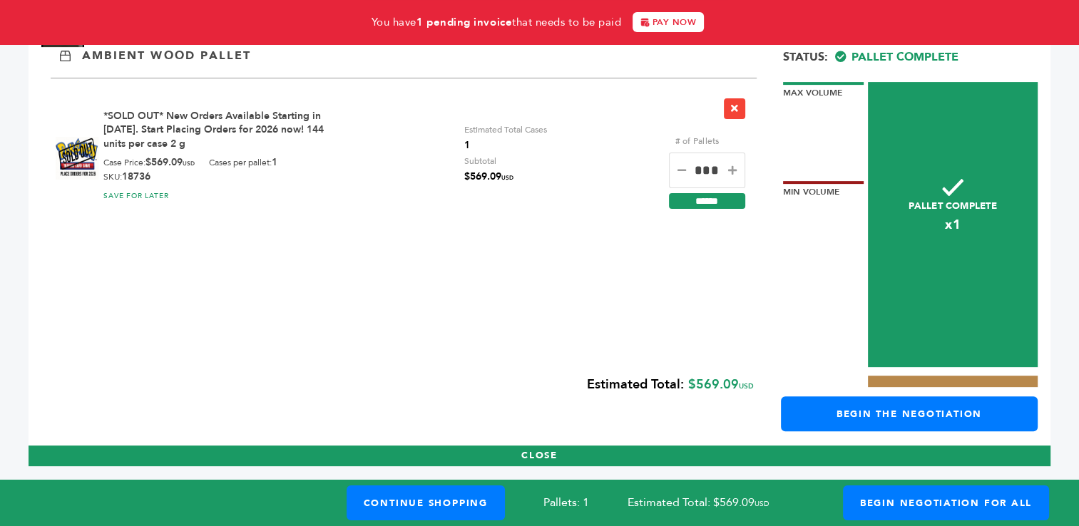
click at [733, 171] on icon at bounding box center [732, 170] width 9 height 10
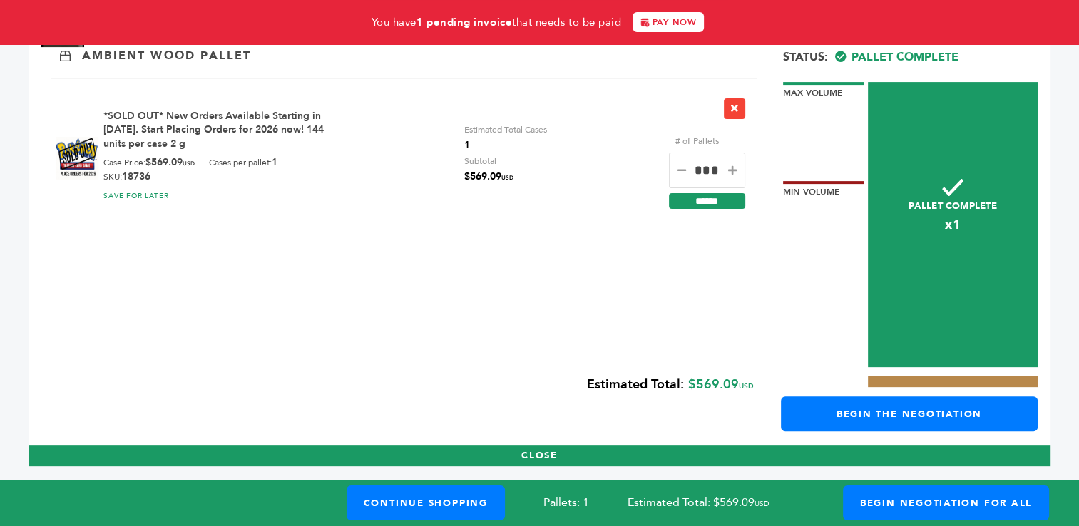
click at [733, 171] on icon at bounding box center [732, 170] width 9 height 10
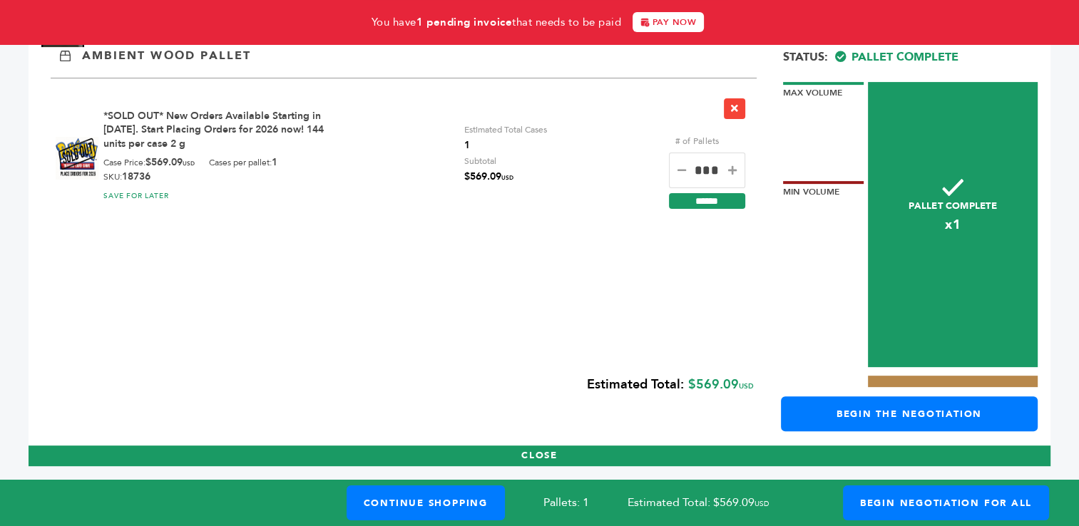
click at [733, 171] on icon at bounding box center [732, 170] width 9 height 10
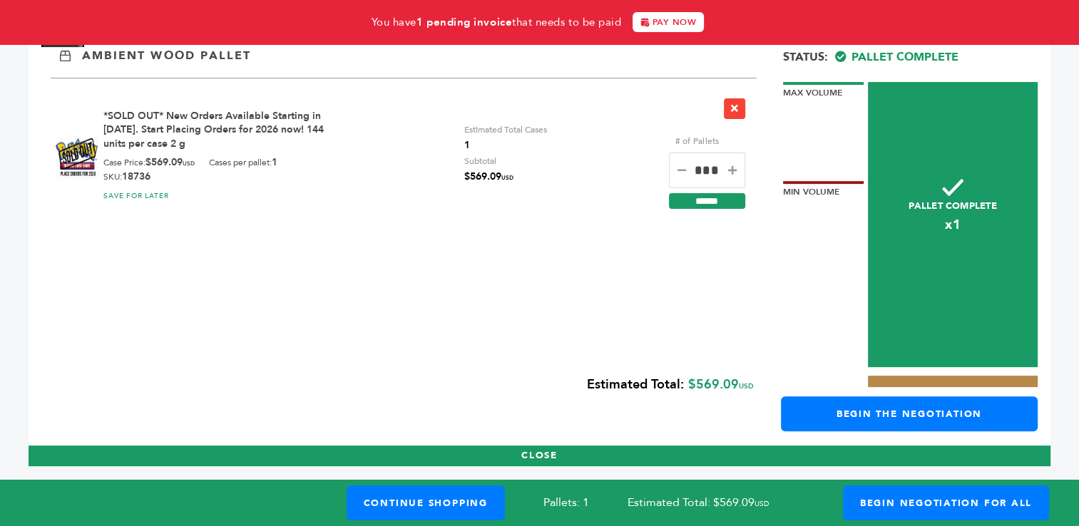
click at [733, 171] on icon at bounding box center [732, 170] width 9 height 10
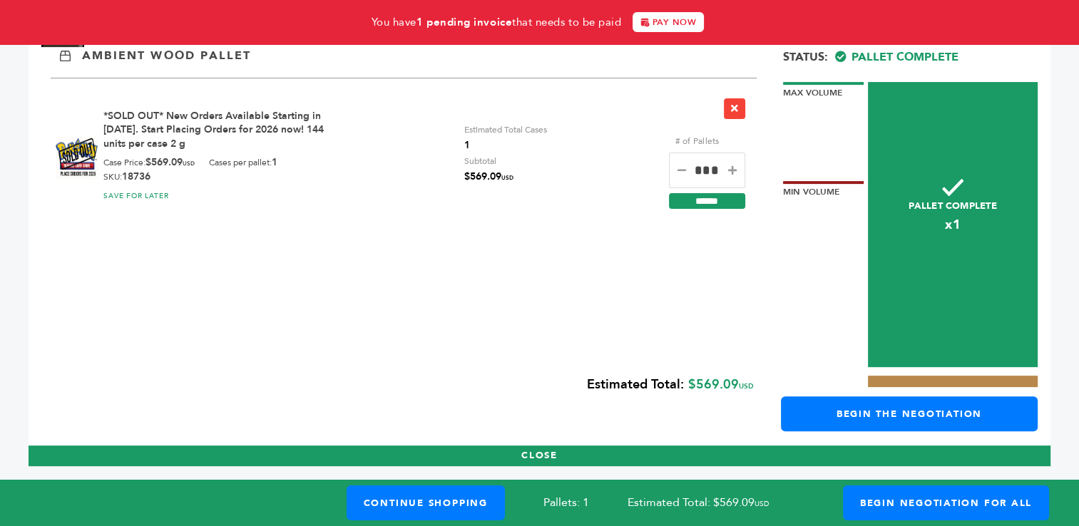
click at [733, 171] on icon at bounding box center [732, 170] width 9 height 10
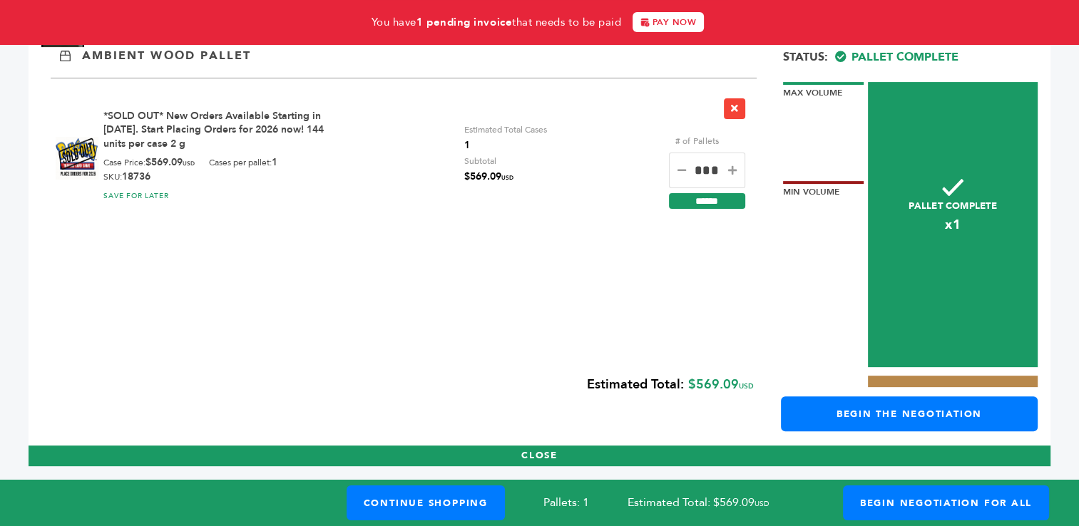
click at [733, 171] on icon at bounding box center [732, 170] width 9 height 10
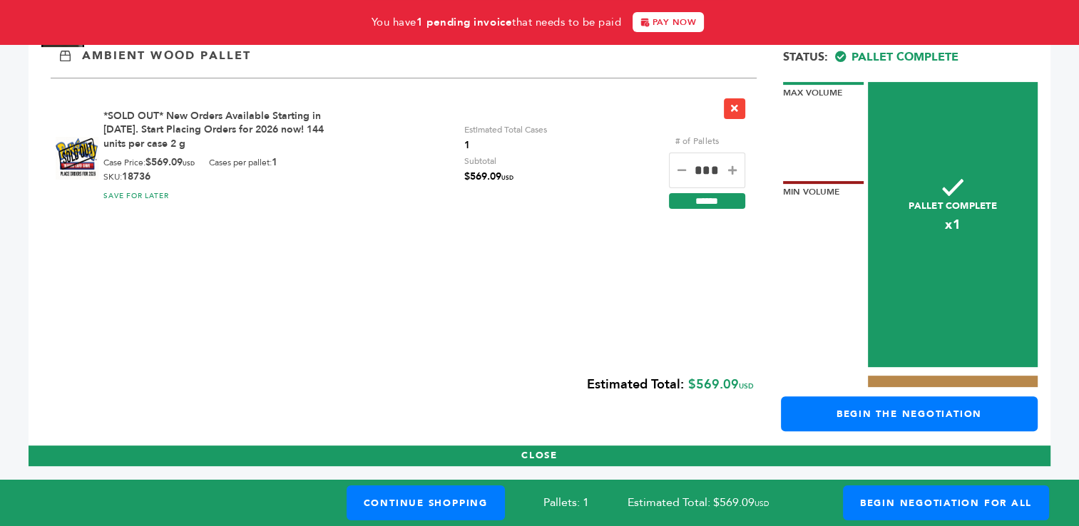
click at [733, 171] on icon at bounding box center [732, 170] width 9 height 10
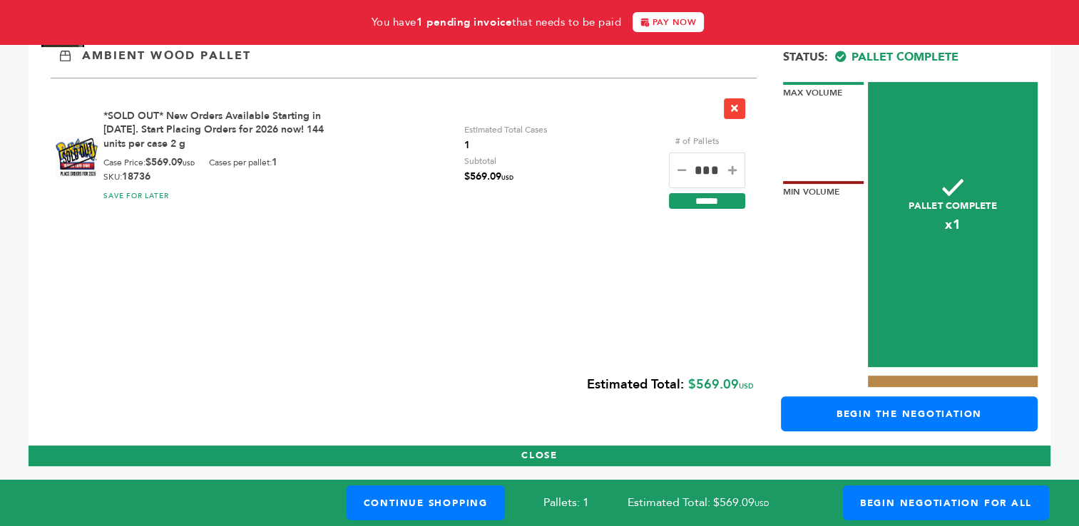
click at [733, 171] on icon at bounding box center [732, 170] width 9 height 10
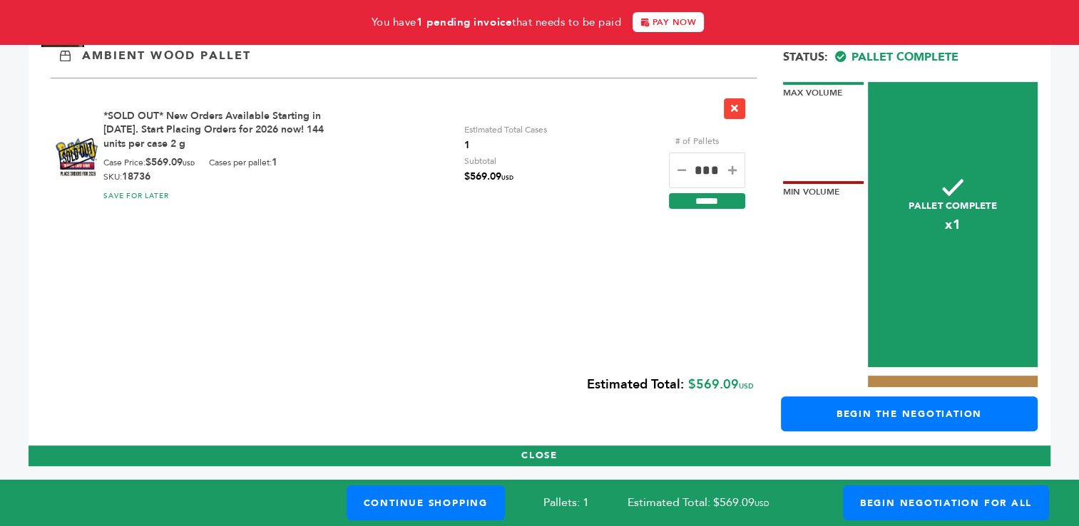
click at [733, 171] on icon at bounding box center [732, 170] width 9 height 10
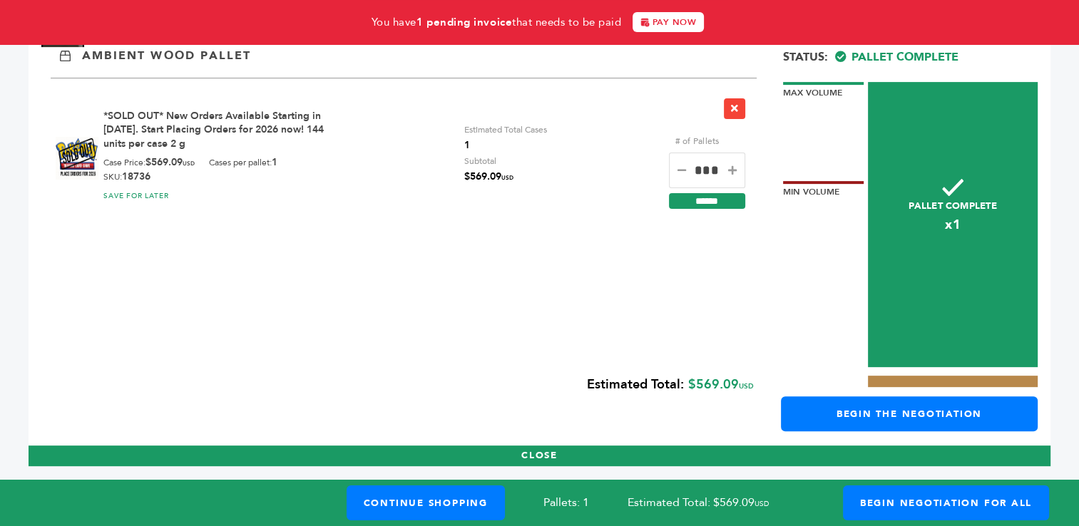
click at [733, 171] on icon at bounding box center [732, 170] width 9 height 10
type input "***"
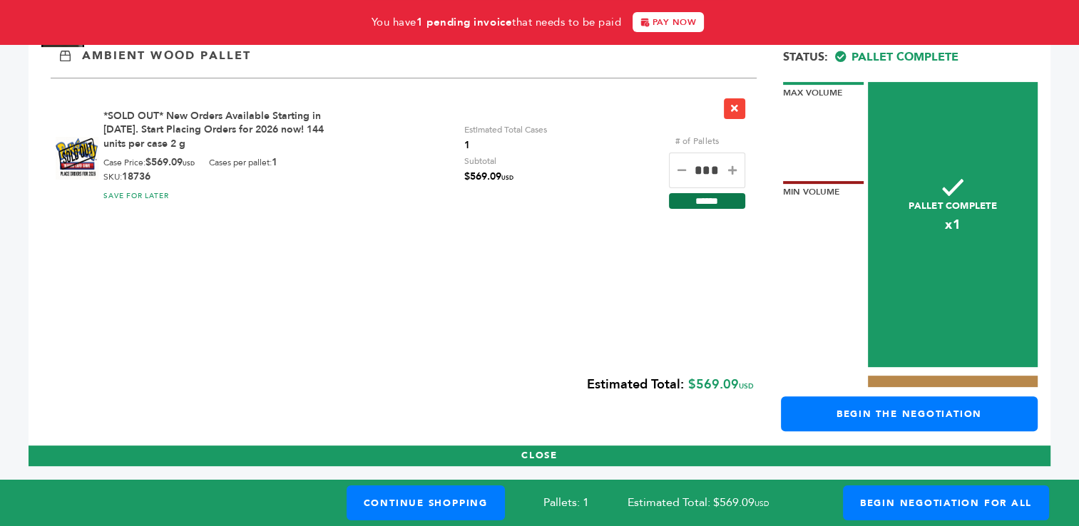
click at [708, 207] on input "******" at bounding box center [707, 201] width 76 height 16
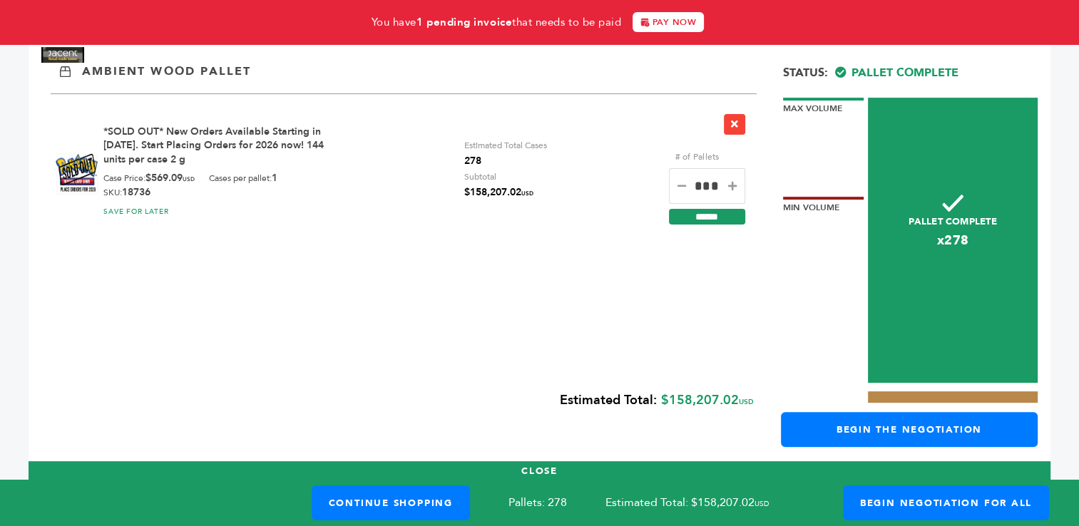
scroll to position [427, 0]
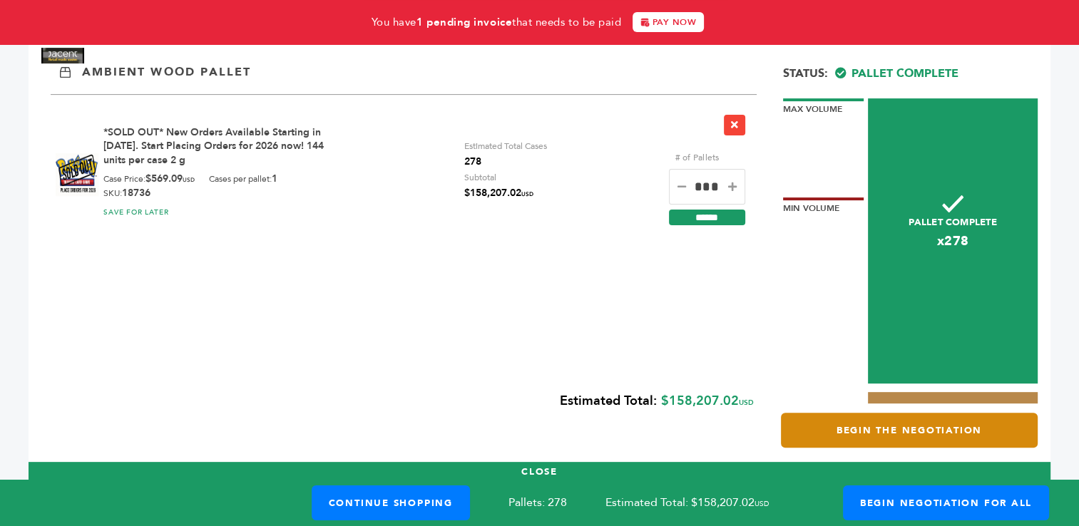
click at [877, 428] on link "Begin the Negotiation" at bounding box center [909, 430] width 257 height 35
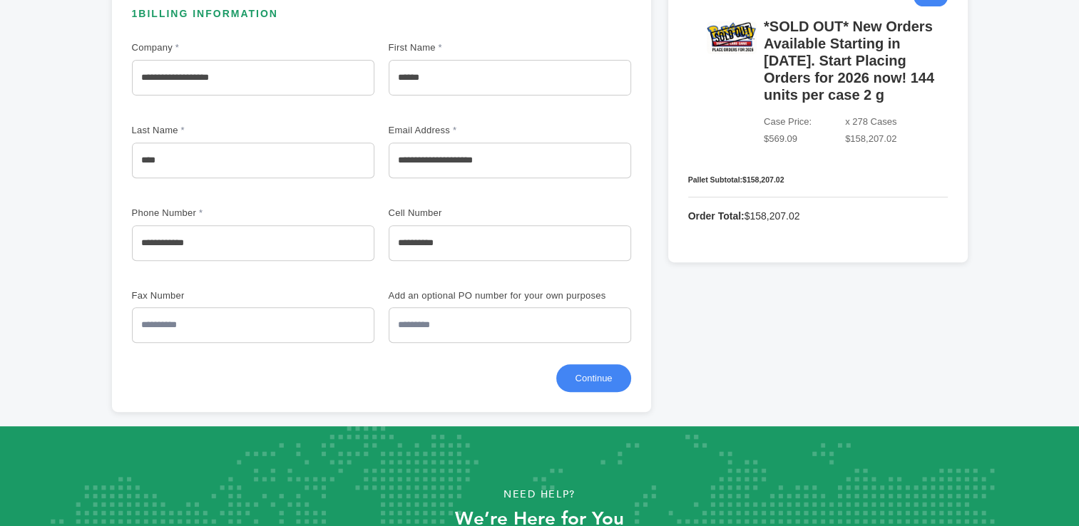
scroll to position [579, 0]
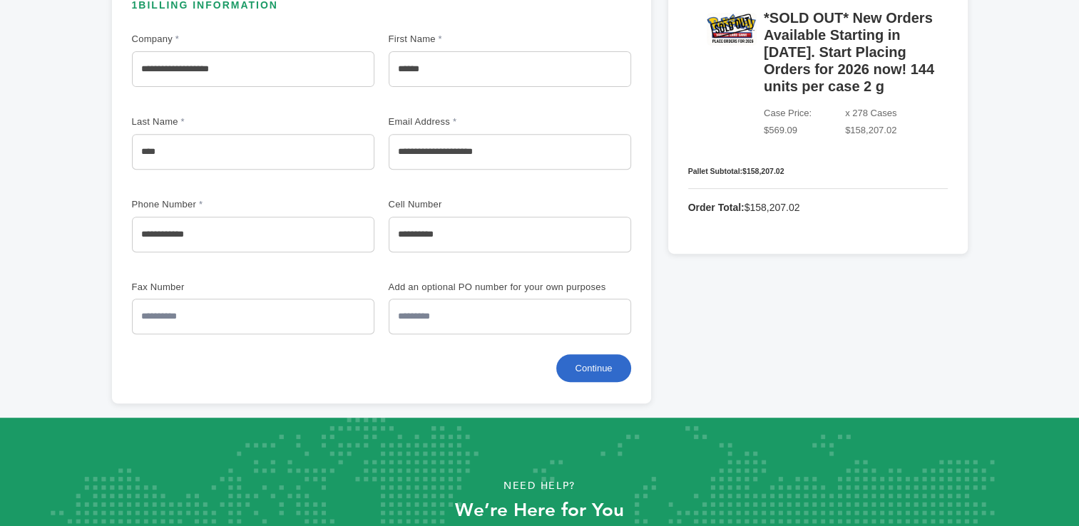
click at [585, 369] on button "Continue" at bounding box center [593, 368] width 74 height 28
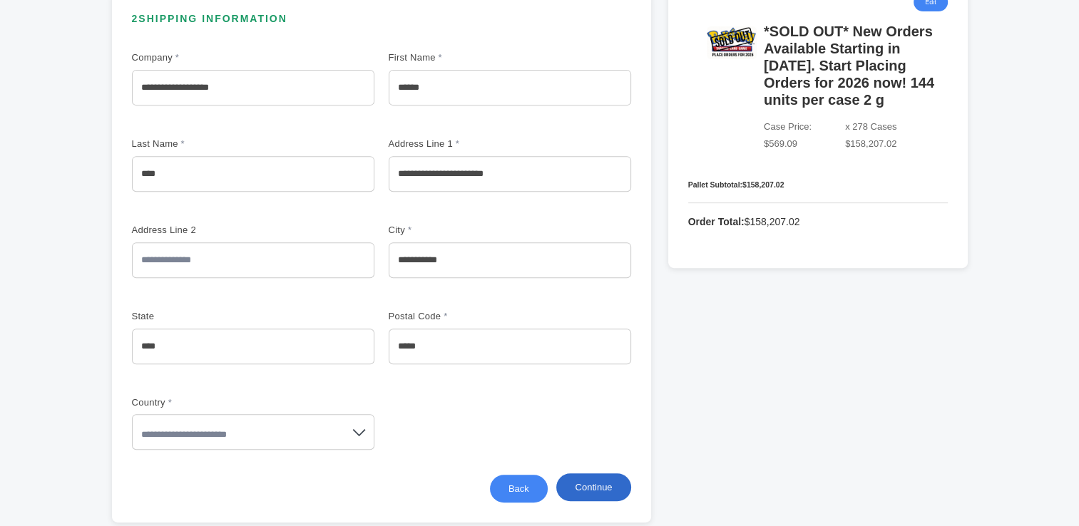
click at [592, 489] on button "Continue" at bounding box center [593, 488] width 74 height 28
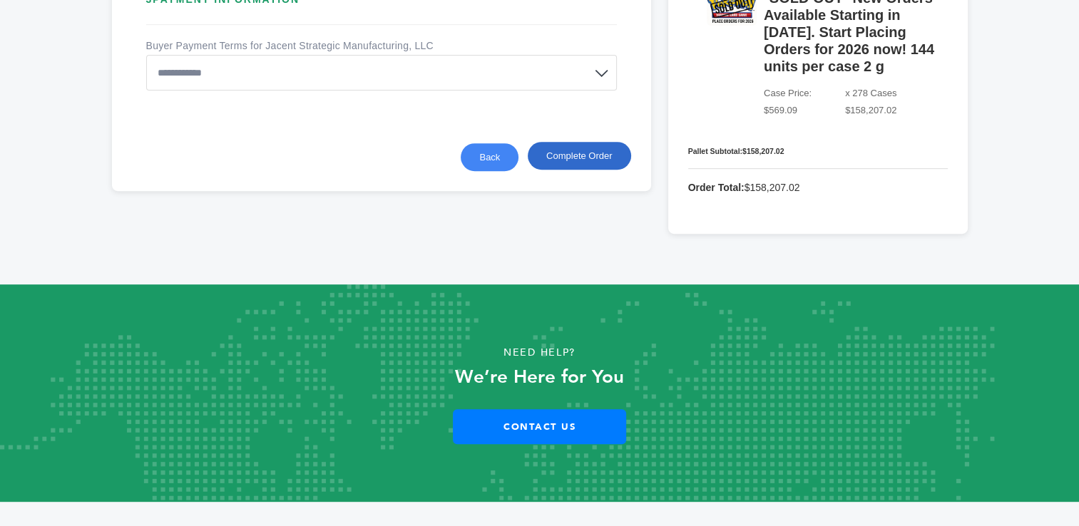
click at [571, 153] on button "Complete Order" at bounding box center [579, 156] width 103 height 28
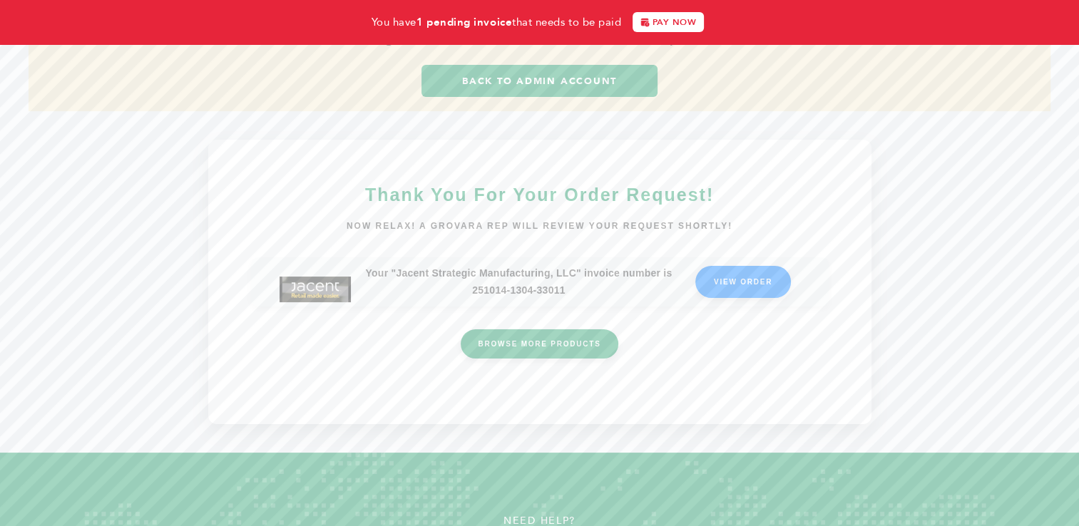
scroll to position [136, 0]
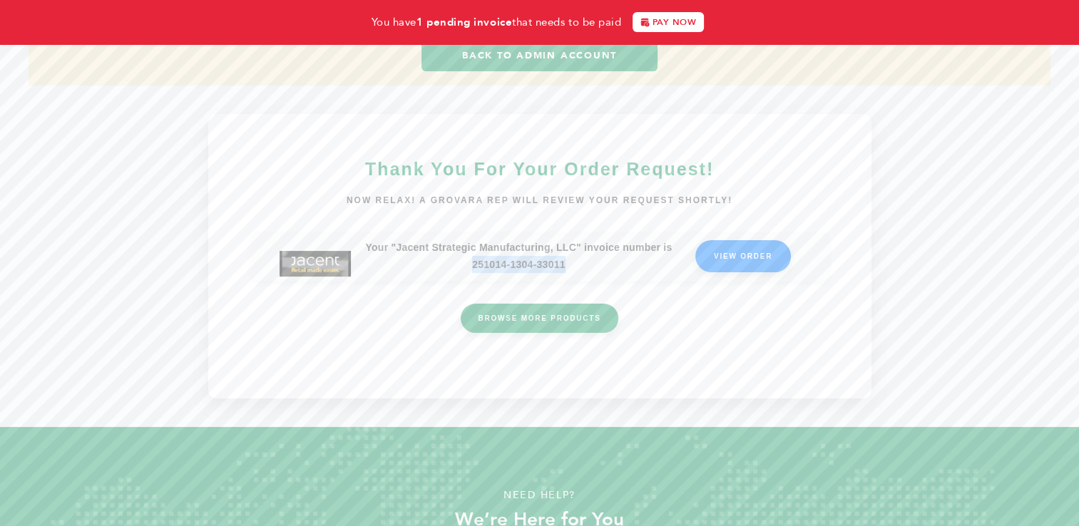
drag, startPoint x: 573, startPoint y: 265, endPoint x: 471, endPoint y: 267, distance: 102.0
click at [471, 267] on p "Your "Jacent Strategic Manufacturing, LLC" invoice number is 251014-1304-33011" at bounding box center [519, 256] width 336 height 34
copy p "251014-1304-33011"
